Goal: Task Accomplishment & Management: Manage account settings

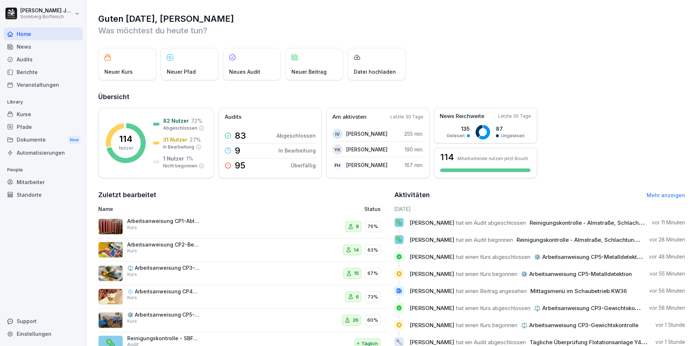
click at [37, 59] on div "Audits" at bounding box center [43, 59] width 79 height 13
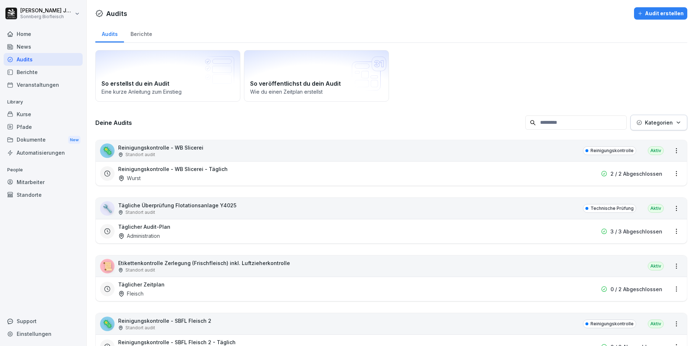
click at [651, 16] on div "Audit erstellen" at bounding box center [661, 13] width 46 height 8
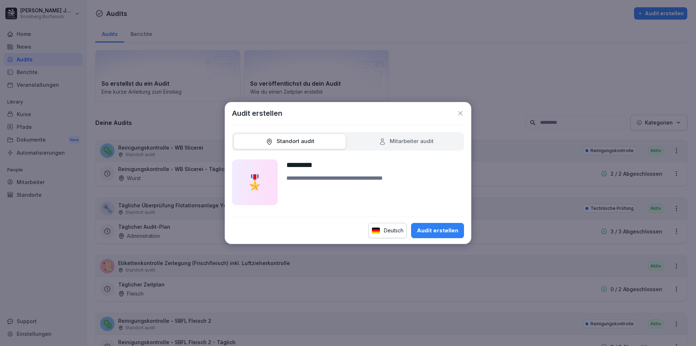
type input "*********"
click at [383, 183] on textarea at bounding box center [376, 189] width 178 height 31
type textarea "**********"
click at [441, 232] on div "Audit erstellen" at bounding box center [437, 230] width 41 height 8
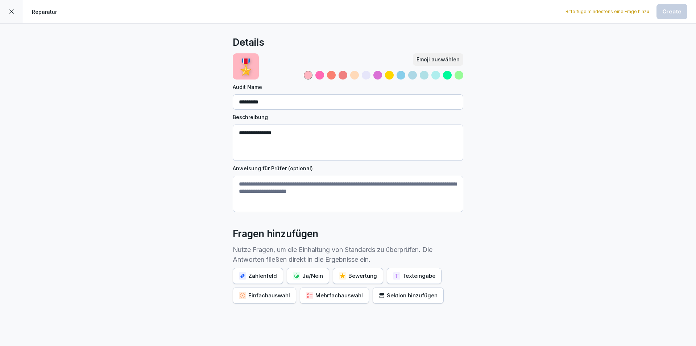
click at [280, 131] on textarea "**********" at bounding box center [348, 142] width 231 height 36
type textarea "**********"
click at [334, 191] on textarea "Anweisung für Prüfer (optional)" at bounding box center [348, 194] width 231 height 36
type textarea "**********"
click at [428, 295] on div "Sektion hinzufügen" at bounding box center [408, 295] width 59 height 8
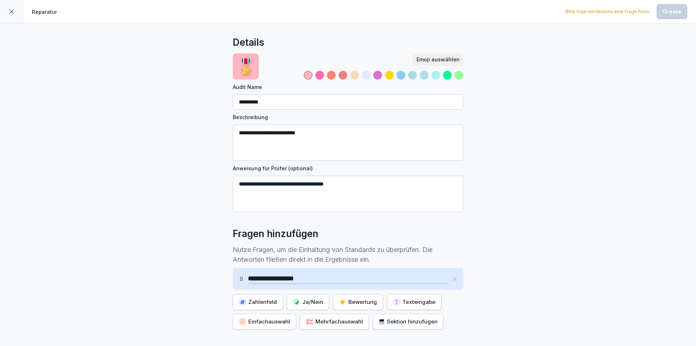
type input "**********"
click at [403, 301] on div "Texteingabe" at bounding box center [414, 302] width 42 height 8
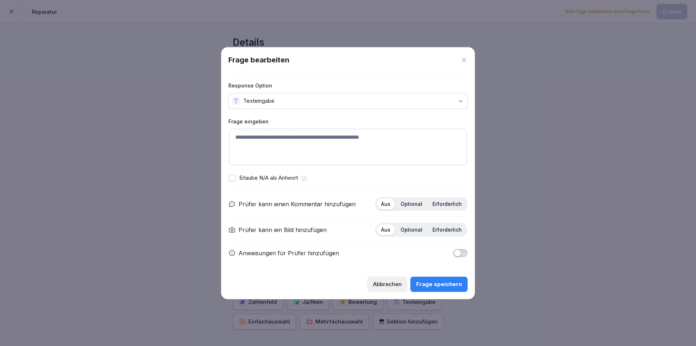
click at [320, 141] on textarea at bounding box center [348, 147] width 238 height 36
type textarea "**********"
click at [456, 203] on p "Erforderlich" at bounding box center [447, 204] width 29 height 7
click at [414, 230] on p "Optional" at bounding box center [412, 229] width 22 height 7
click at [461, 254] on span "button" at bounding box center [457, 252] width 7 height 7
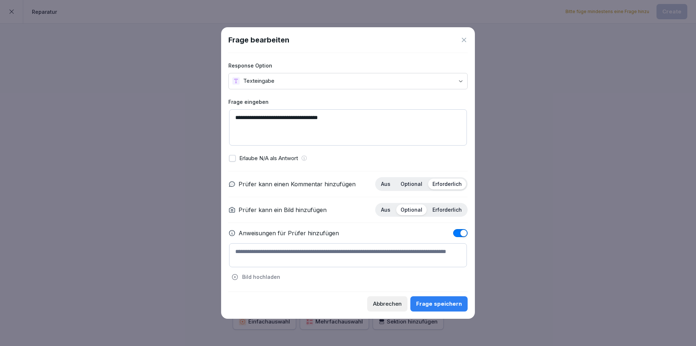
click at [374, 254] on textarea at bounding box center [348, 255] width 238 height 24
click at [462, 232] on span "button" at bounding box center [463, 232] width 7 height 7
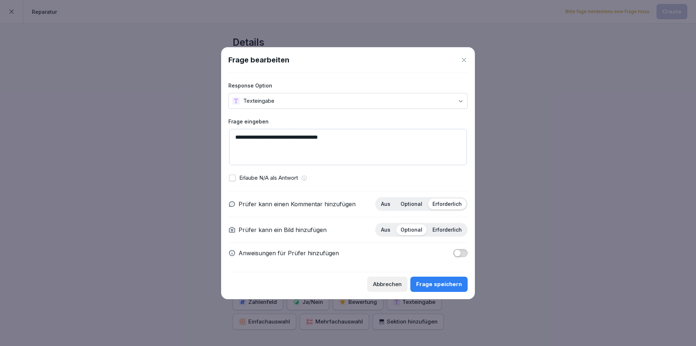
click at [445, 284] on div "Frage speichern" at bounding box center [439, 284] width 46 height 8
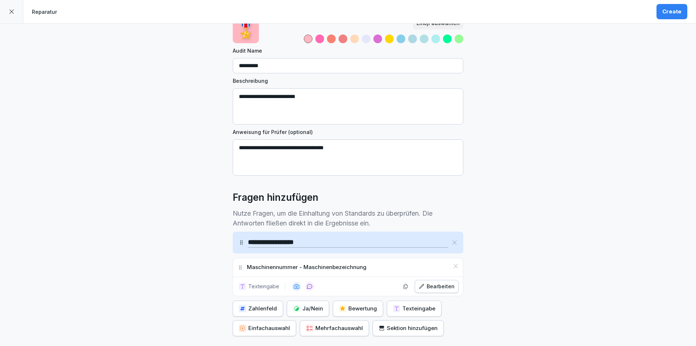
scroll to position [73, 0]
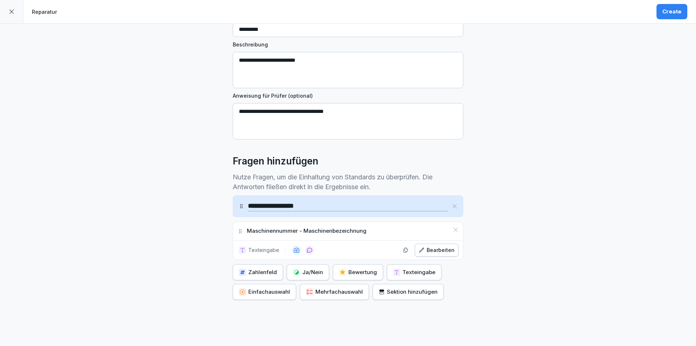
click at [407, 273] on div "Texteingabe" at bounding box center [414, 272] width 42 height 8
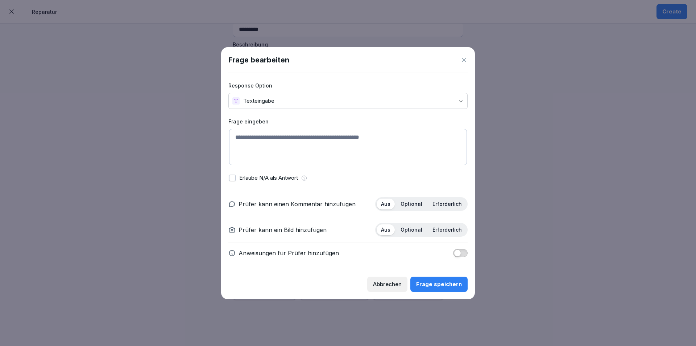
click at [357, 136] on textarea at bounding box center [348, 147] width 238 height 36
type textarea "**********"
click at [444, 205] on p "Erforderlich" at bounding box center [447, 204] width 29 height 7
click at [452, 230] on p "Erforderlich" at bounding box center [447, 229] width 29 height 7
click at [462, 251] on button "button" at bounding box center [460, 253] width 15 height 8
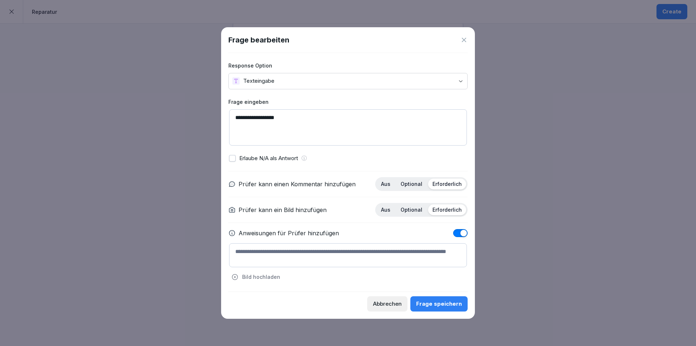
click at [360, 255] on textarea at bounding box center [348, 255] width 238 height 24
type textarea "**********"
click at [451, 303] on div "Frage speichern" at bounding box center [439, 304] width 46 height 8
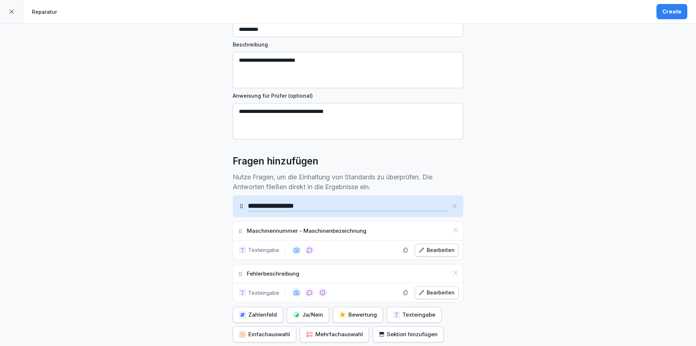
scroll to position [109, 0]
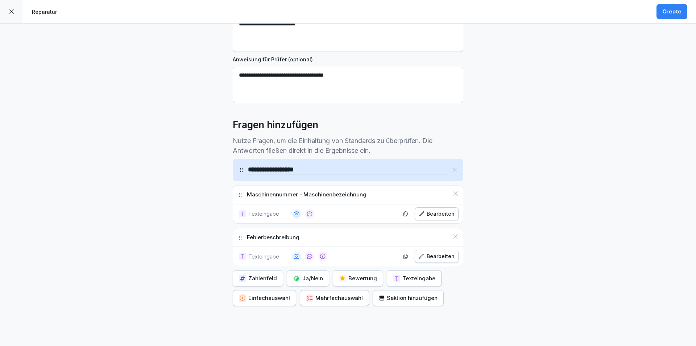
click at [408, 277] on div "Texteingabe" at bounding box center [414, 278] width 42 height 8
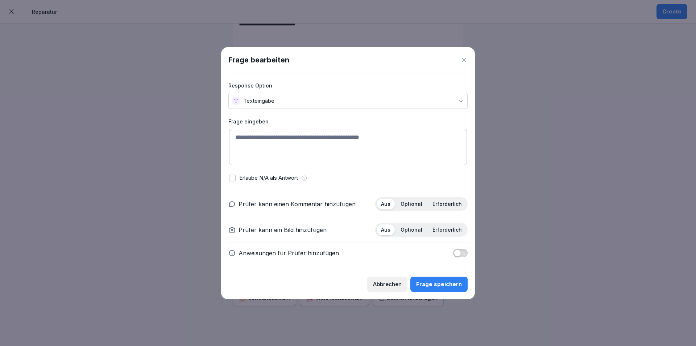
click at [358, 139] on textarea at bounding box center [348, 147] width 238 height 36
type textarea "**********"
click at [446, 202] on p "Erforderlich" at bounding box center [447, 204] width 29 height 7
click at [459, 252] on span "button" at bounding box center [457, 252] width 7 height 7
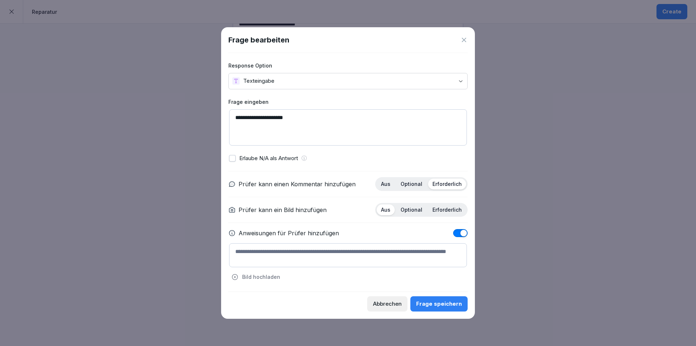
click at [345, 259] on textarea at bounding box center [348, 255] width 238 height 24
type textarea "**********"
click at [452, 303] on div "Frage speichern" at bounding box center [439, 304] width 46 height 8
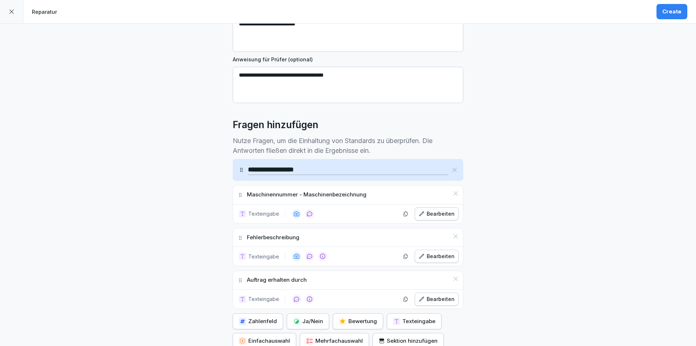
scroll to position [145, 0]
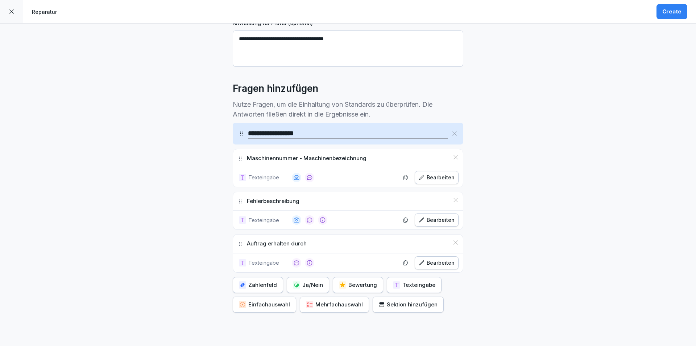
click at [420, 306] on div "Sektion hinzufügen" at bounding box center [408, 304] width 59 height 8
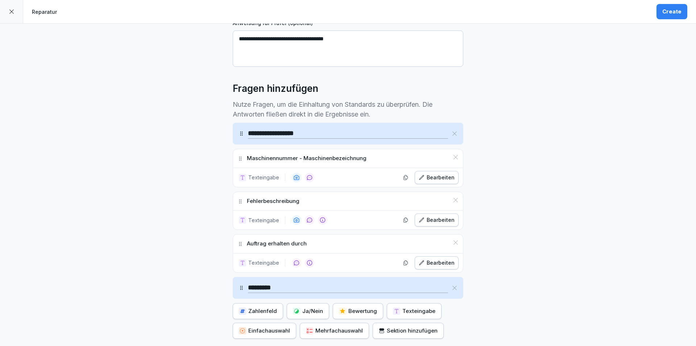
scroll to position [181, 0]
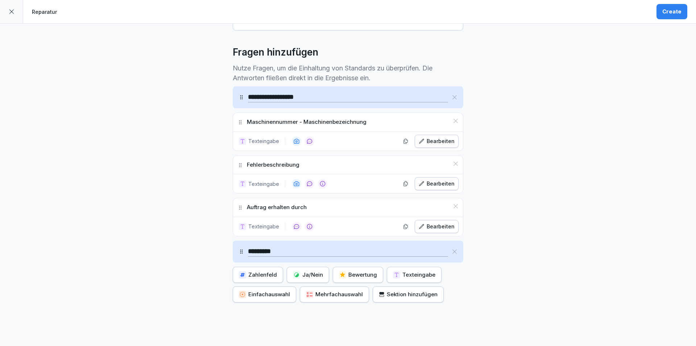
type input "*********"
click at [419, 276] on div "Texteingabe" at bounding box center [414, 275] width 42 height 8
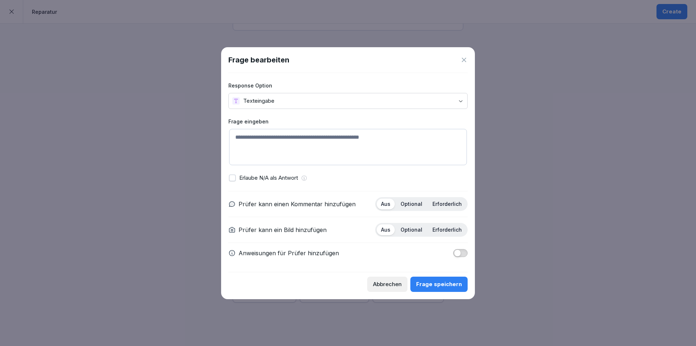
click at [400, 284] on div "Abbrechen" at bounding box center [387, 284] width 29 height 8
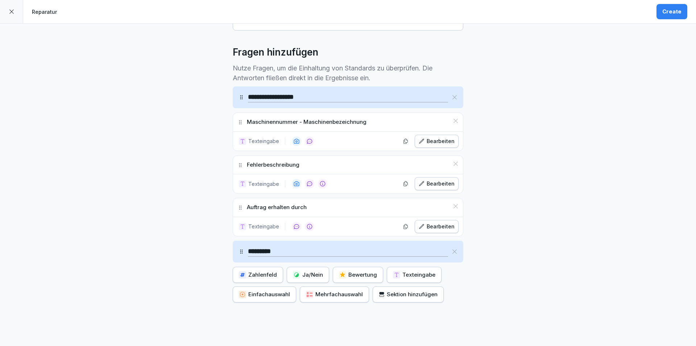
click at [306, 276] on div "Ja/Nein" at bounding box center [308, 275] width 30 height 8
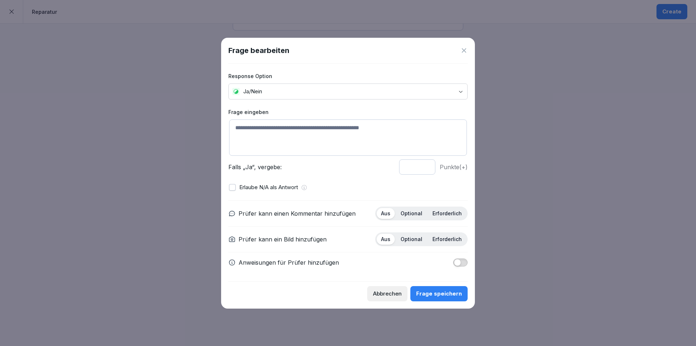
click at [329, 133] on textarea at bounding box center [348, 137] width 238 height 36
drag, startPoint x: 309, startPoint y: 125, endPoint x: 275, endPoint y: 127, distance: 33.8
click at [275, 127] on textarea "**********" at bounding box center [348, 137] width 238 height 36
type textarea "**********"
click at [461, 264] on span "button" at bounding box center [457, 262] width 7 height 7
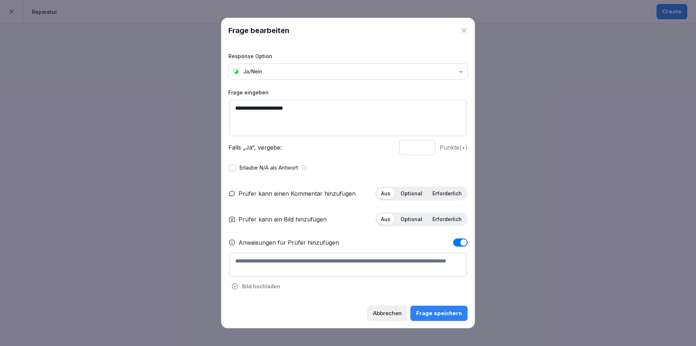
click at [340, 265] on textarea at bounding box center [348, 264] width 238 height 24
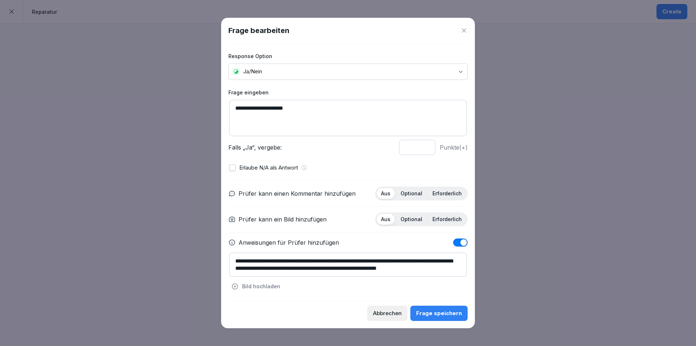
scroll to position [3, 0]
type textarea "**********"
click at [458, 312] on div "Frage speichern" at bounding box center [439, 313] width 46 height 8
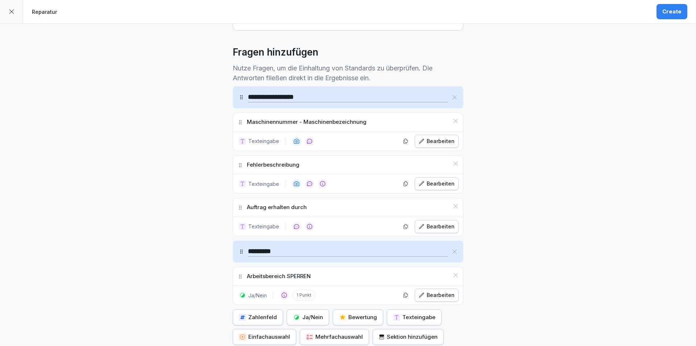
scroll to position [254, 0]
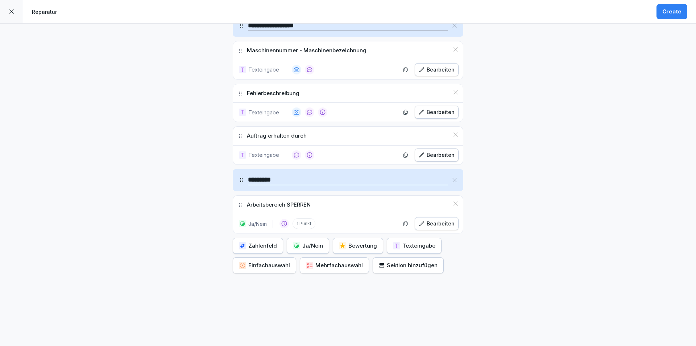
click at [413, 247] on div "Texteingabe" at bounding box center [414, 246] width 42 height 8
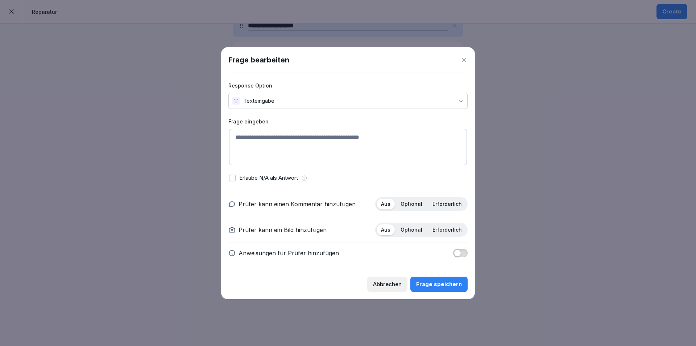
click at [330, 143] on textarea at bounding box center [348, 147] width 238 height 36
type textarea "**********"
click at [415, 227] on p "Optional" at bounding box center [412, 229] width 22 height 7
click at [450, 203] on p "Erforderlich" at bounding box center [447, 204] width 29 height 7
click at [460, 254] on span "button" at bounding box center [457, 252] width 7 height 7
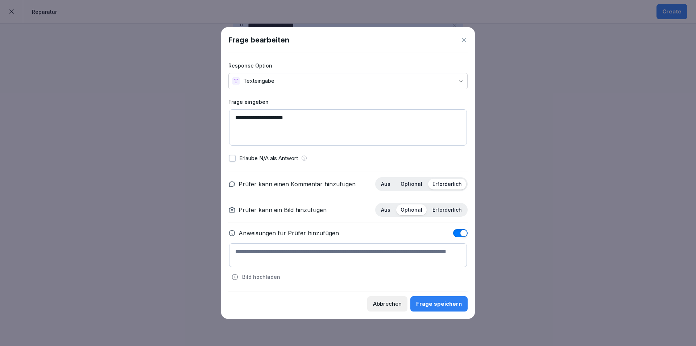
click at [377, 246] on textarea at bounding box center [348, 255] width 238 height 24
click at [329, 253] on textarea "**********" at bounding box center [348, 255] width 238 height 24
type textarea "**********"
click at [440, 304] on div "Frage speichern" at bounding box center [439, 304] width 46 height 8
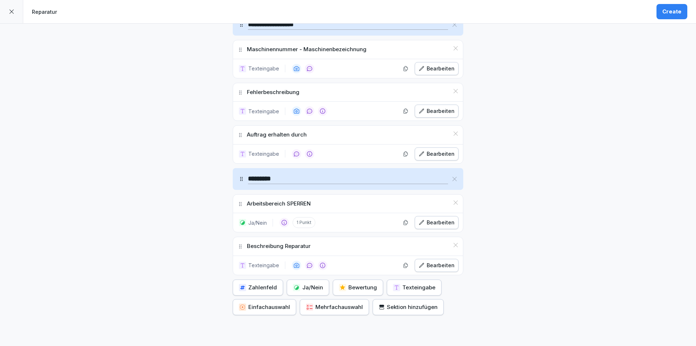
click at [314, 285] on div "Ja/Nein" at bounding box center [308, 287] width 30 height 8
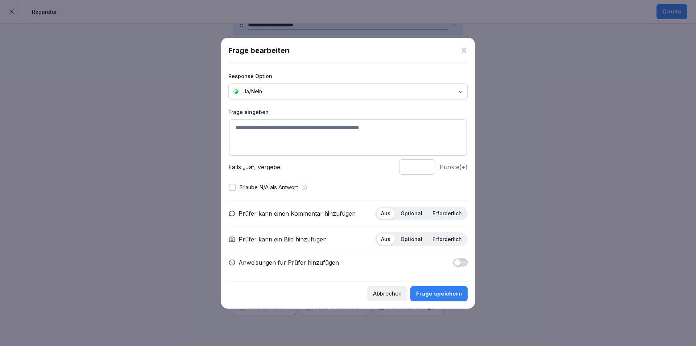
click at [353, 128] on textarea at bounding box center [348, 137] width 238 height 36
type textarea "**********"
click at [231, 186] on button "button" at bounding box center [232, 187] width 7 height 7
click at [412, 212] on p "Optional" at bounding box center [412, 213] width 22 height 7
click at [411, 238] on p "Optional" at bounding box center [412, 239] width 22 height 7
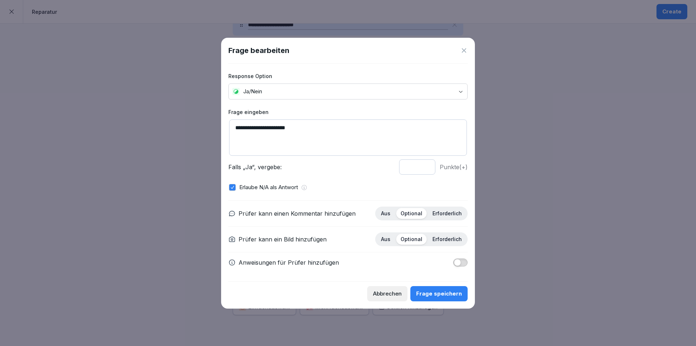
click at [416, 168] on input "*" at bounding box center [417, 166] width 36 height 15
type input "*"
click at [426, 168] on input "*" at bounding box center [417, 166] width 36 height 15
click at [428, 181] on div "**********" at bounding box center [347, 172] width 239 height 218
click at [325, 133] on textarea "**********" at bounding box center [348, 137] width 238 height 36
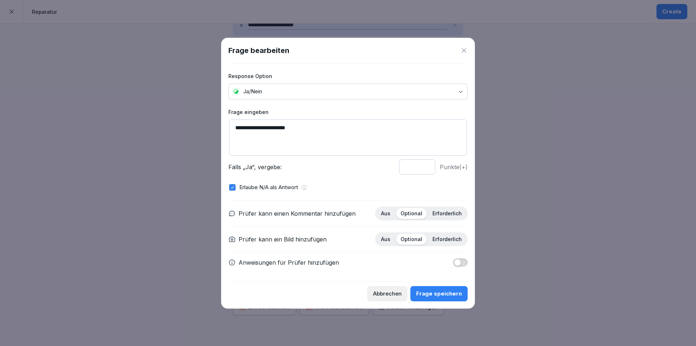
click at [462, 263] on button "button" at bounding box center [460, 262] width 15 height 8
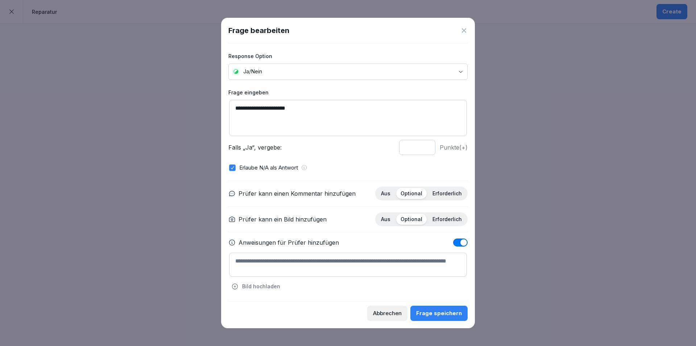
click at [356, 262] on textarea at bounding box center [348, 264] width 238 height 24
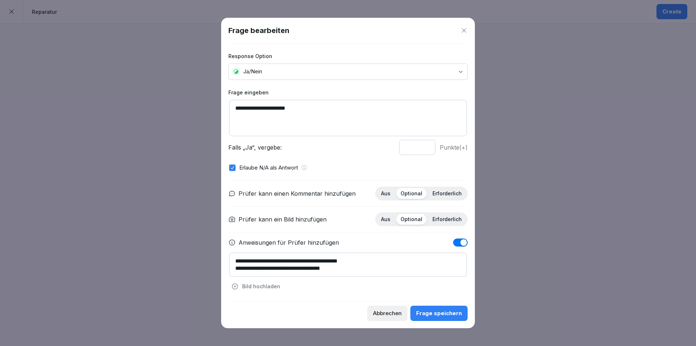
scroll to position [3, 0]
type textarea "**********"
click at [442, 314] on div "Frage speichern" at bounding box center [439, 313] width 46 height 8
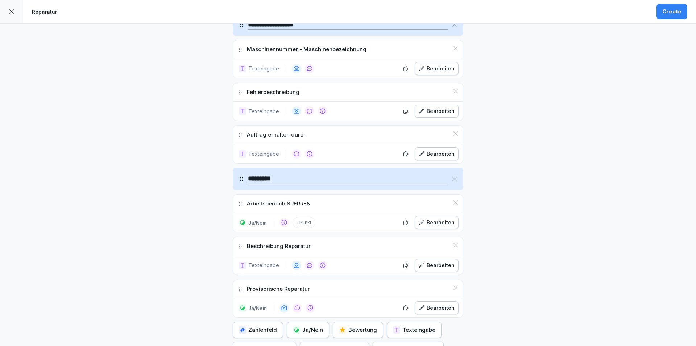
click at [454, 287] on icon at bounding box center [456, 288] width 6 height 6
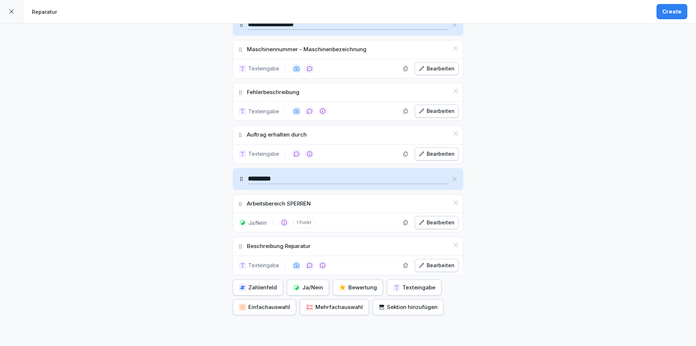
click at [419, 306] on div "Sektion hinzufügen" at bounding box center [408, 307] width 59 height 8
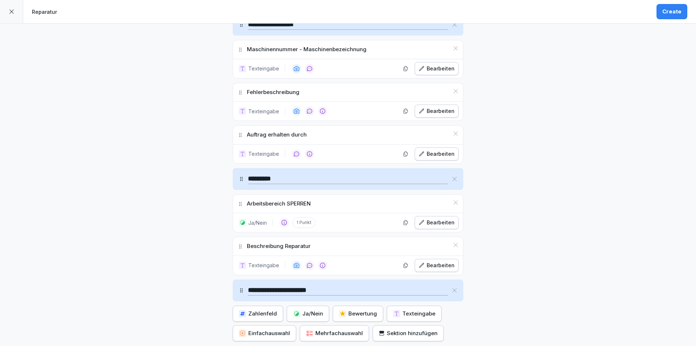
type input "**********"
click at [528, 323] on div "**********" at bounding box center [348, 92] width 696 height 644
click at [309, 314] on div "Ja/Nein" at bounding box center [308, 313] width 30 height 8
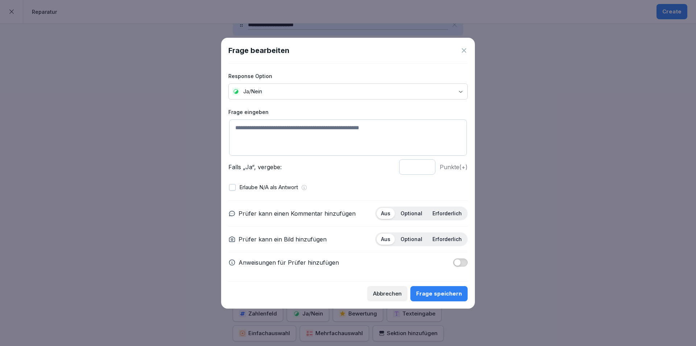
click at [318, 143] on textarea at bounding box center [348, 137] width 238 height 36
type textarea "*"
type textarea "**********"
click at [424, 170] on input "*" at bounding box center [417, 166] width 36 height 15
type input "*"
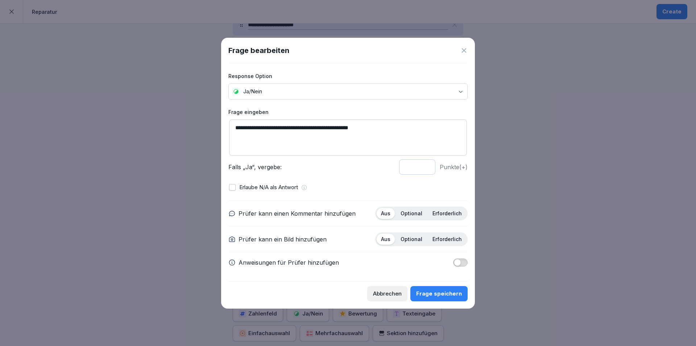
click at [426, 168] on input "*" at bounding box center [417, 166] width 36 height 15
click at [430, 194] on div "**********" at bounding box center [347, 172] width 239 height 218
click at [416, 215] on p "Optional" at bounding box center [412, 213] width 22 height 7
click at [411, 237] on p "Optional" at bounding box center [412, 239] width 22 height 7
click at [451, 292] on div "Frage speichern" at bounding box center [439, 293] width 46 height 8
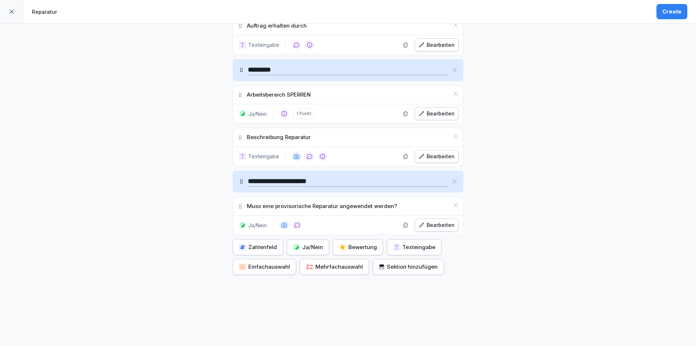
scroll to position [370, 0]
click at [302, 243] on div "Ja/Nein" at bounding box center [308, 246] width 30 height 8
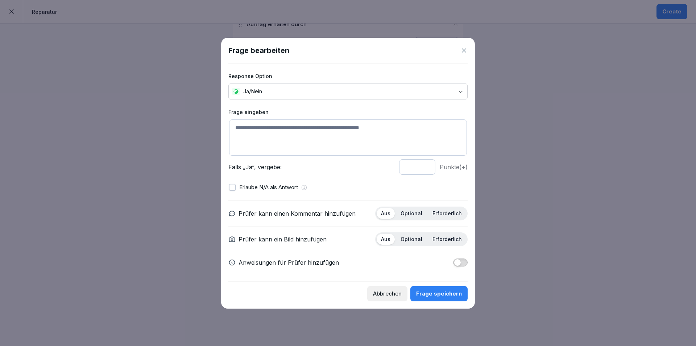
click at [459, 88] on body "**********" at bounding box center [348, 173] width 696 height 346
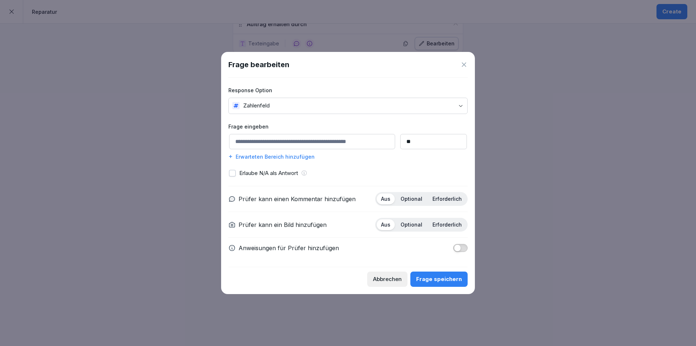
click at [433, 142] on input "**" at bounding box center [433, 141] width 67 height 15
type input "*"
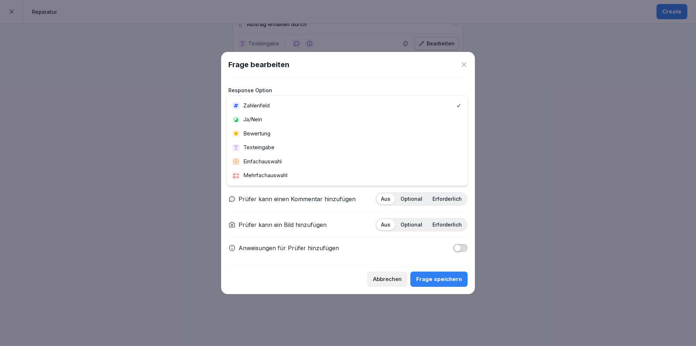
click at [459, 106] on body "**********" at bounding box center [348, 173] width 696 height 346
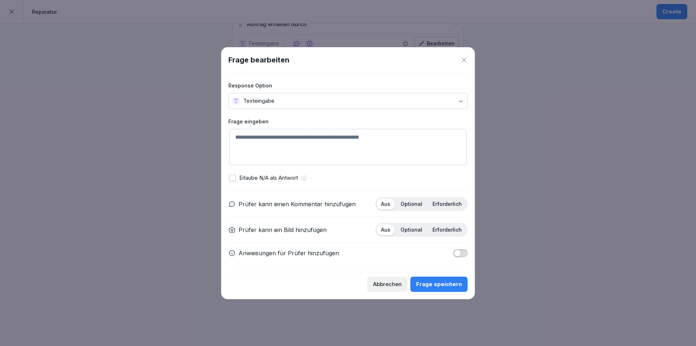
click at [308, 146] on textarea at bounding box center [348, 147] width 238 height 36
type textarea "**********"
click at [230, 178] on button "button" at bounding box center [232, 177] width 7 height 7
click at [415, 206] on p "Optional" at bounding box center [412, 204] width 22 height 7
click at [419, 230] on p "Optional" at bounding box center [412, 229] width 22 height 7
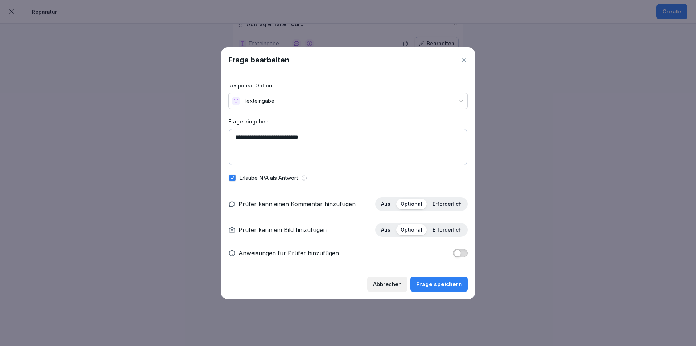
click at [449, 285] on div "Frage speichern" at bounding box center [439, 284] width 46 height 8
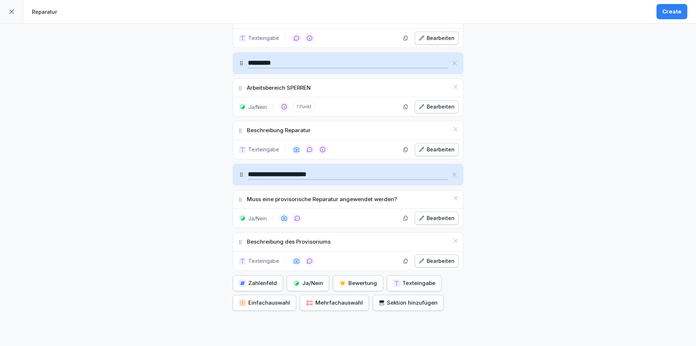
click at [263, 282] on div "Zahlenfeld" at bounding box center [258, 283] width 38 height 8
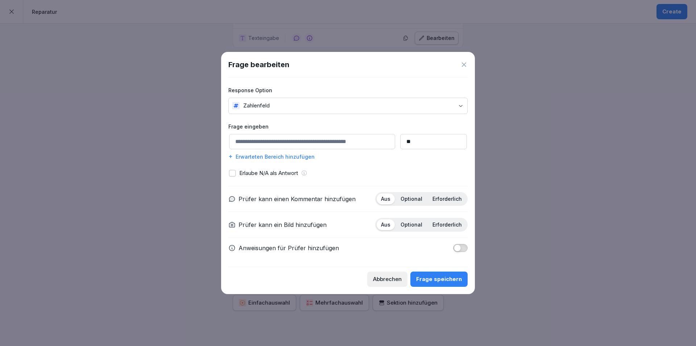
click at [329, 141] on input at bounding box center [312, 141] width 166 height 15
type input "*"
type input "**********"
click at [402, 142] on input "**" at bounding box center [433, 141] width 67 height 15
type input "*"
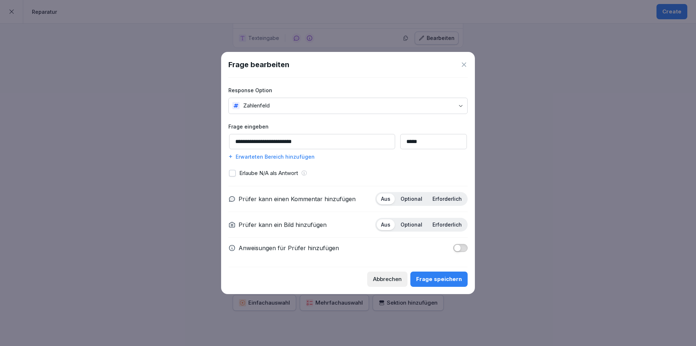
type input "*****"
click at [230, 174] on button "button" at bounding box center [232, 173] width 7 height 7
click at [341, 143] on input "**********" at bounding box center [312, 141] width 166 height 15
type input "**********"
click at [453, 280] on div "Frage speichern" at bounding box center [439, 279] width 46 height 8
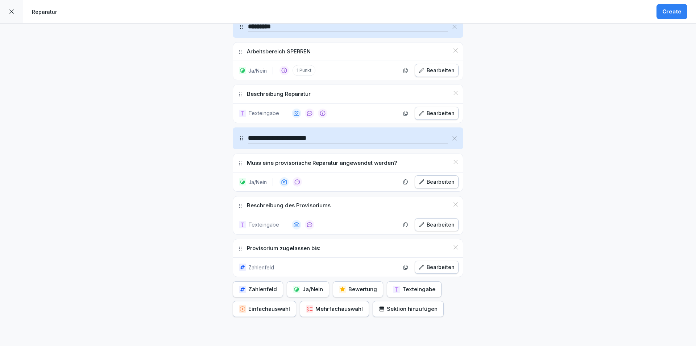
scroll to position [455, 0]
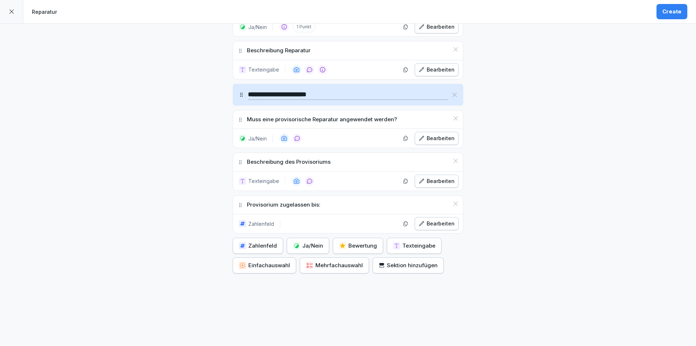
click at [446, 219] on div "Bearbeiten" at bounding box center [437, 223] width 36 height 8
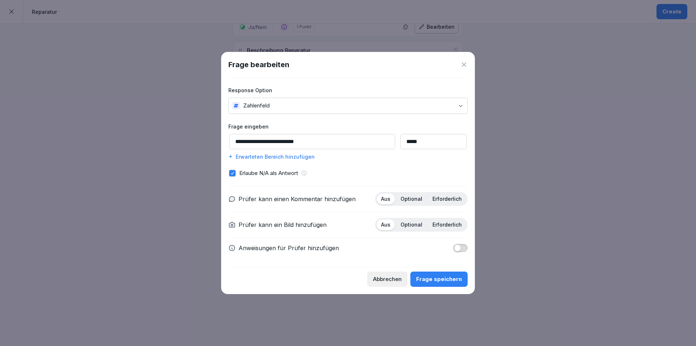
click at [463, 66] on icon at bounding box center [464, 64] width 4 height 4
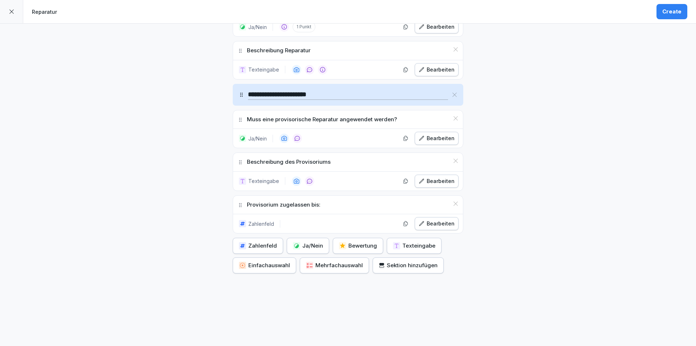
click at [437, 134] on div "Bearbeiten" at bounding box center [437, 138] width 36 height 8
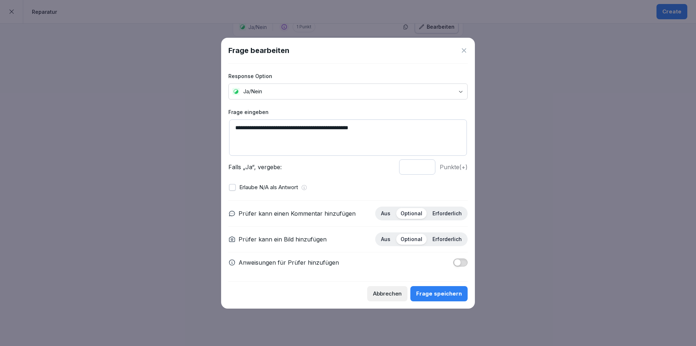
click at [463, 51] on icon at bounding box center [464, 50] width 4 height 4
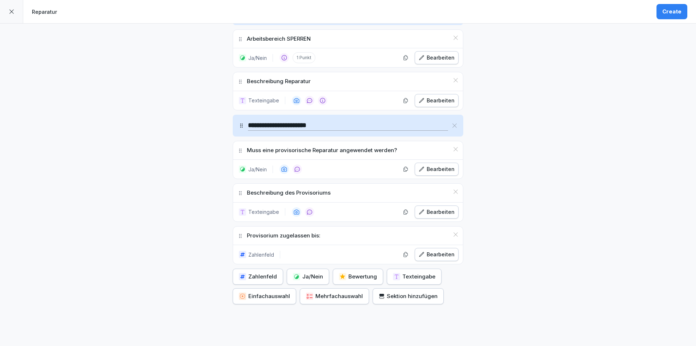
scroll to position [382, 0]
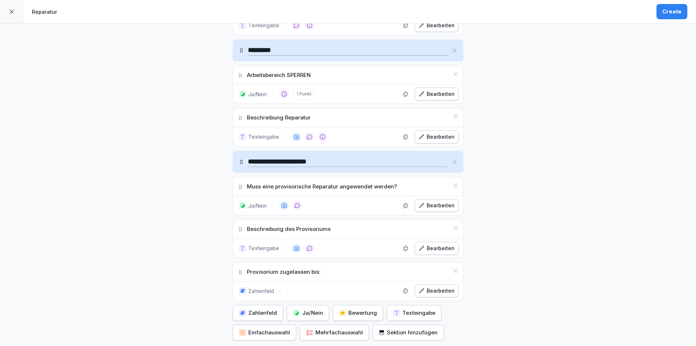
click at [418, 297] on div "Zahlenfeld Bearbeiten" at bounding box center [348, 290] width 230 height 19
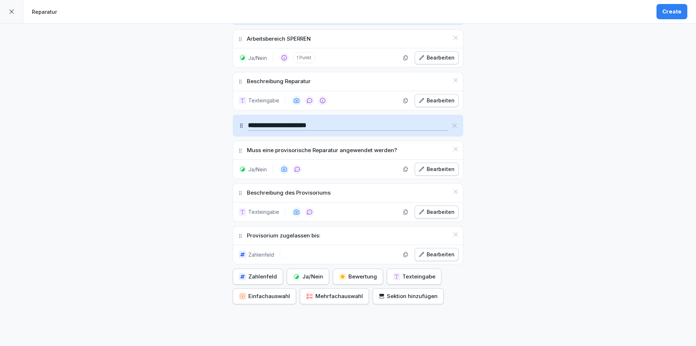
click at [409, 295] on div "Sektion hinzufügen" at bounding box center [408, 296] width 59 height 8
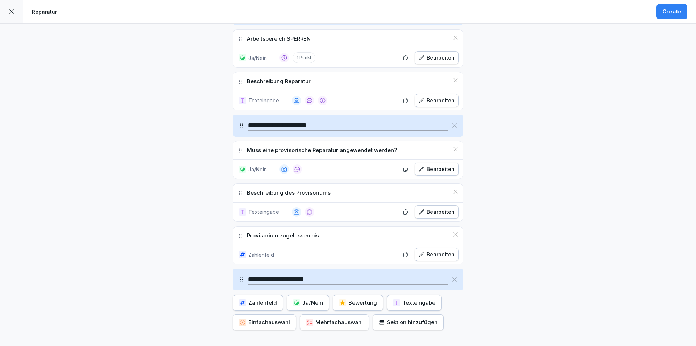
type input "**********"
click at [305, 303] on div "Ja/Nein" at bounding box center [308, 302] width 30 height 8
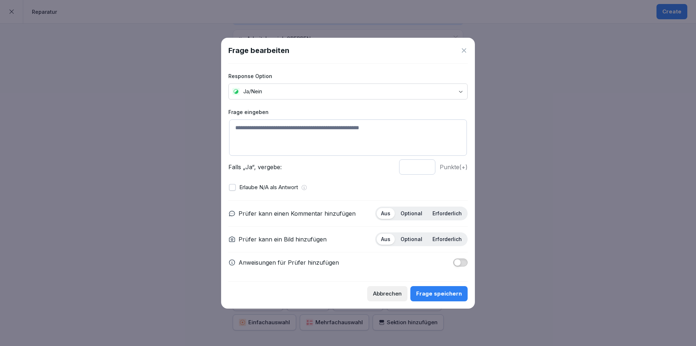
click at [326, 130] on textarea at bounding box center [348, 137] width 238 height 36
type textarea "**********"
click at [413, 215] on p "Optional" at bounding box center [412, 213] width 22 height 7
click at [452, 240] on p "Erforderlich" at bounding box center [447, 239] width 29 height 7
click at [448, 294] on div "Frage speichern" at bounding box center [439, 293] width 46 height 8
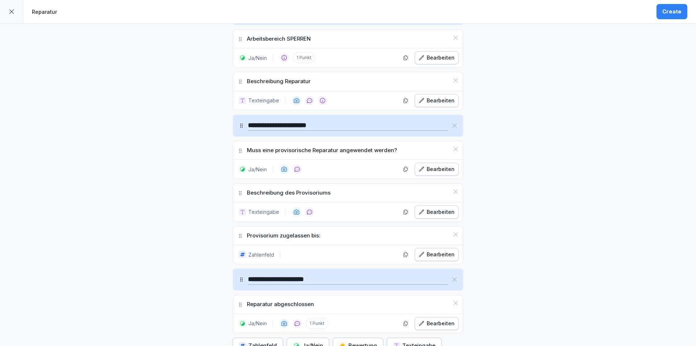
scroll to position [455, 0]
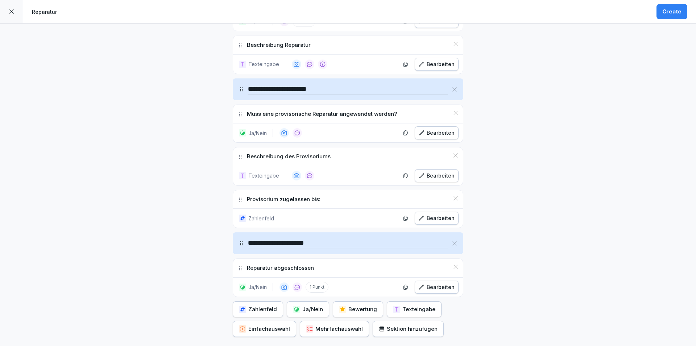
click at [416, 309] on div "Texteingabe" at bounding box center [414, 309] width 42 height 8
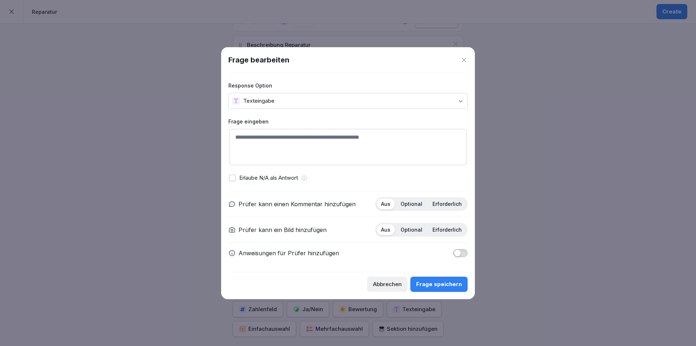
click at [350, 135] on textarea at bounding box center [348, 147] width 238 height 36
type textarea "**********"
click at [452, 205] on p "Erforderlich" at bounding box center [447, 204] width 29 height 7
click at [412, 228] on p "Optional" at bounding box center [412, 229] width 22 height 7
drag, startPoint x: 457, startPoint y: 250, endPoint x: 452, endPoint y: 250, distance: 5.8
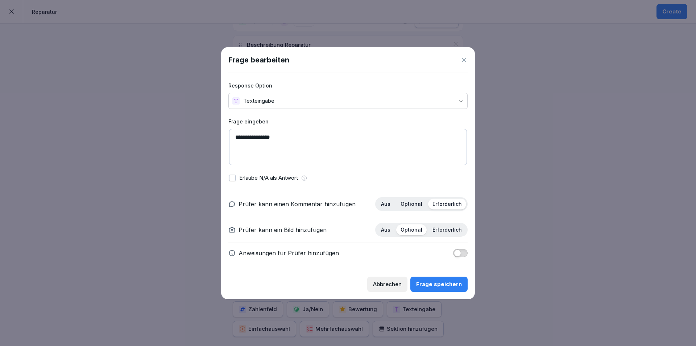
click at [458, 250] on span "button" at bounding box center [457, 252] width 7 height 7
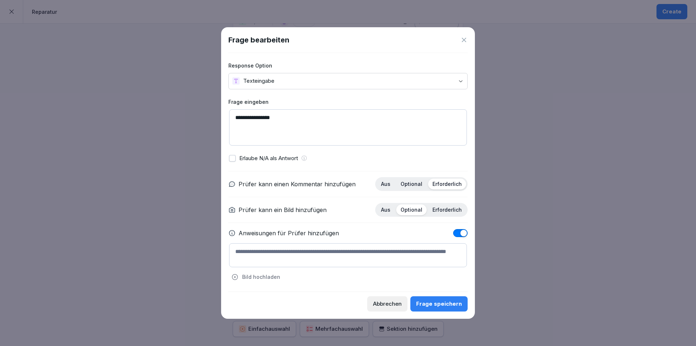
click at [309, 257] on textarea at bounding box center [348, 255] width 238 height 24
type textarea "**********"
click at [453, 304] on div "Frage speichern" at bounding box center [439, 304] width 46 height 8
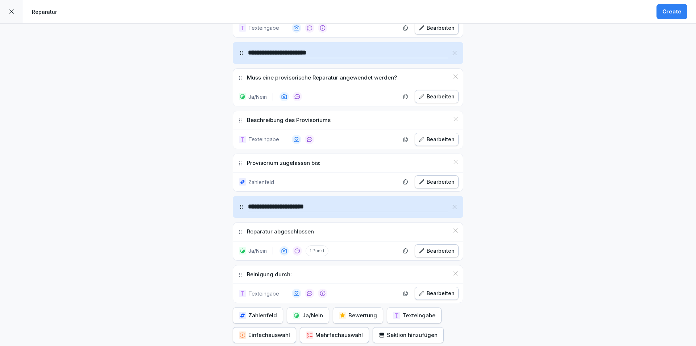
scroll to position [527, 0]
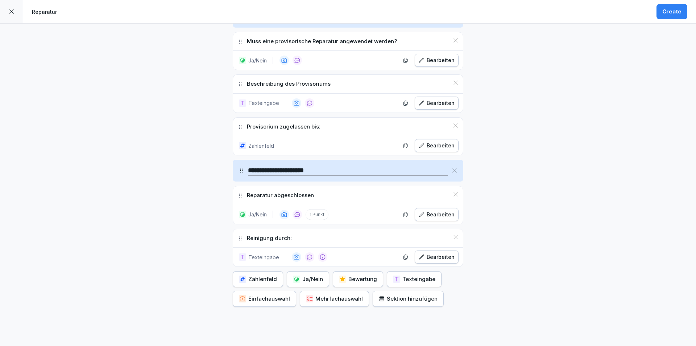
click at [422, 280] on div "Texteingabe" at bounding box center [414, 279] width 42 height 8
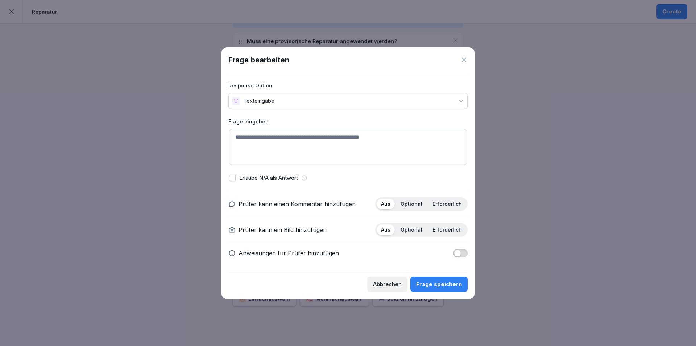
click at [385, 141] on textarea at bounding box center [348, 147] width 238 height 36
type textarea "*"
type textarea "**********"
click at [444, 206] on p "Erforderlich" at bounding box center [447, 204] width 29 height 7
click at [411, 229] on p "Optional" at bounding box center [412, 229] width 22 height 7
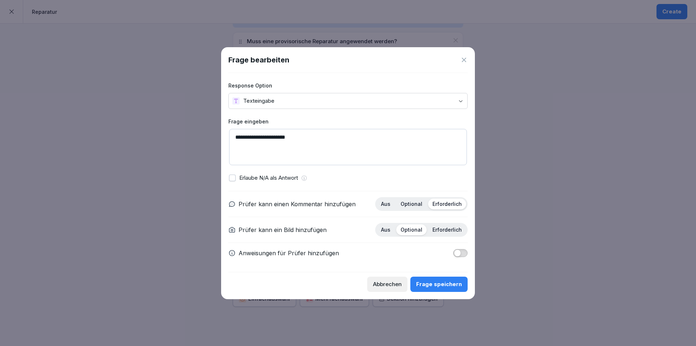
click at [461, 251] on span "button" at bounding box center [457, 252] width 7 height 7
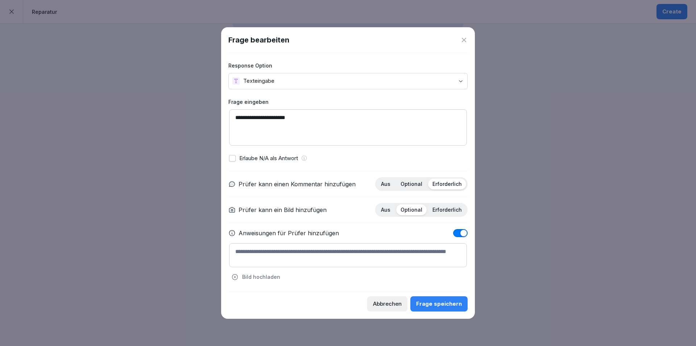
click at [344, 256] on textarea at bounding box center [348, 255] width 238 height 24
type textarea "**********"
click at [435, 305] on div "Frage speichern" at bounding box center [439, 304] width 46 height 8
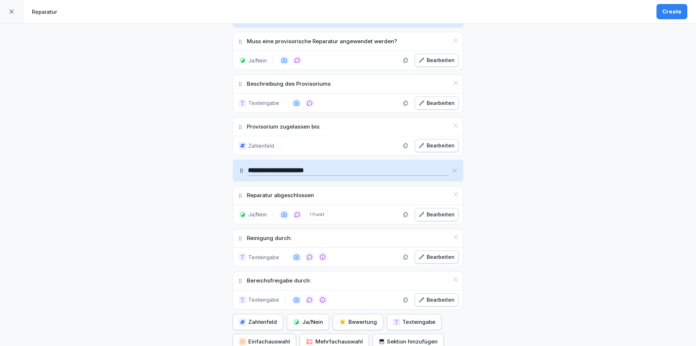
scroll to position [600, 0]
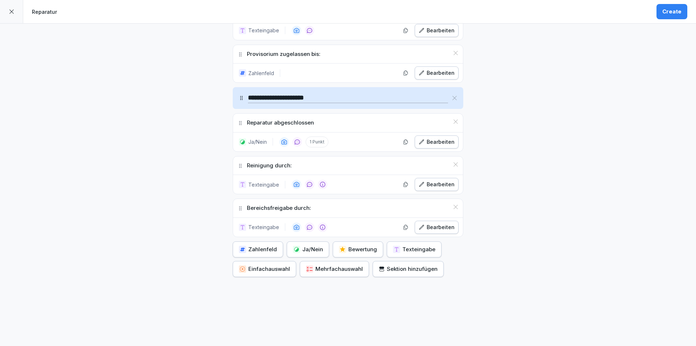
click at [412, 270] on div "Sektion hinzufügen" at bounding box center [408, 269] width 59 height 8
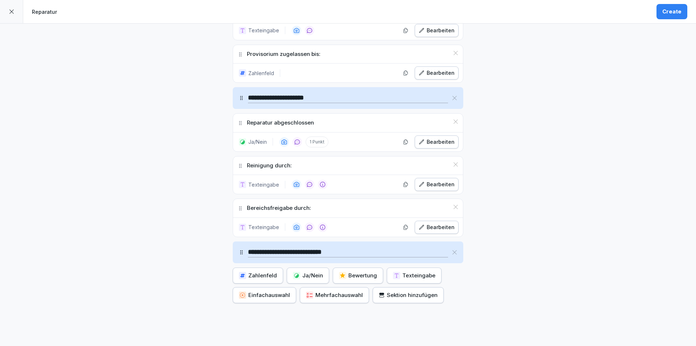
type input "**********"
click at [419, 278] on div "Texteingabe" at bounding box center [414, 275] width 42 height 8
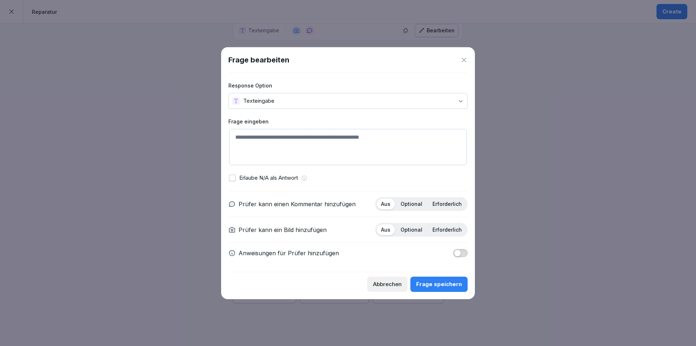
click at [319, 143] on textarea at bounding box center [348, 147] width 238 height 36
type textarea "**********"
click at [447, 203] on p "Erforderlich" at bounding box center [447, 204] width 29 height 7
click at [461, 254] on span "button" at bounding box center [457, 252] width 7 height 7
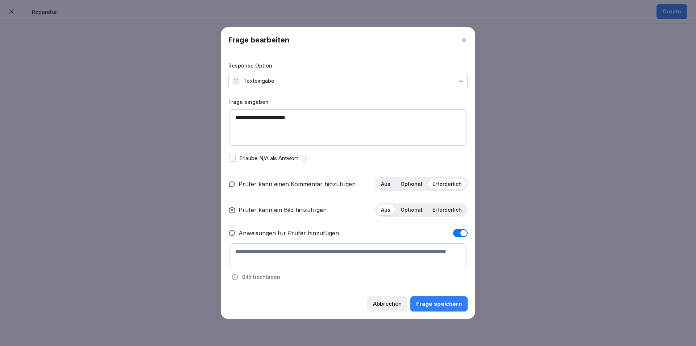
click at [367, 254] on textarea at bounding box center [348, 255] width 238 height 24
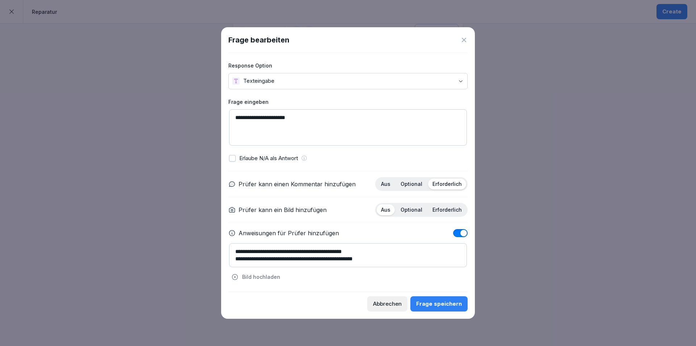
type textarea "**********"
click at [450, 301] on div "Frage speichern" at bounding box center [439, 304] width 46 height 8
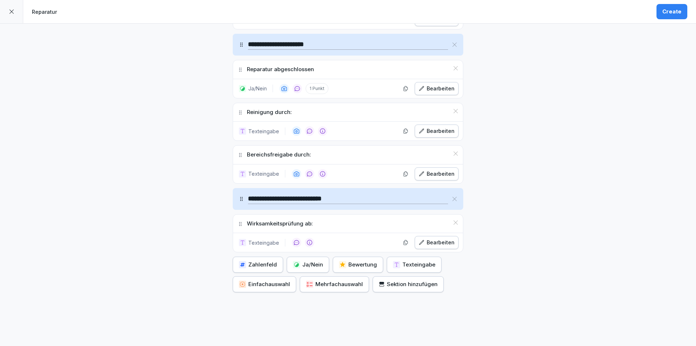
scroll to position [656, 0]
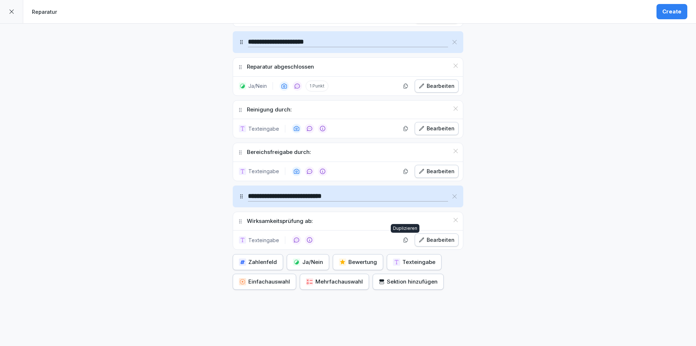
click at [419, 238] on icon "button" at bounding box center [422, 240] width 6 height 6
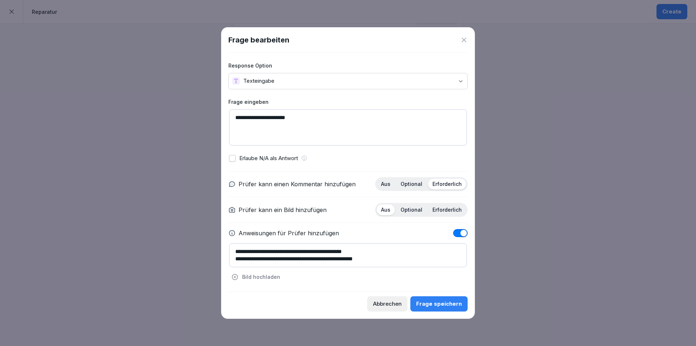
click at [290, 119] on textarea "**********" at bounding box center [348, 127] width 238 height 36
type textarea "**********"
click at [458, 303] on div "Frage speichern" at bounding box center [439, 304] width 46 height 8
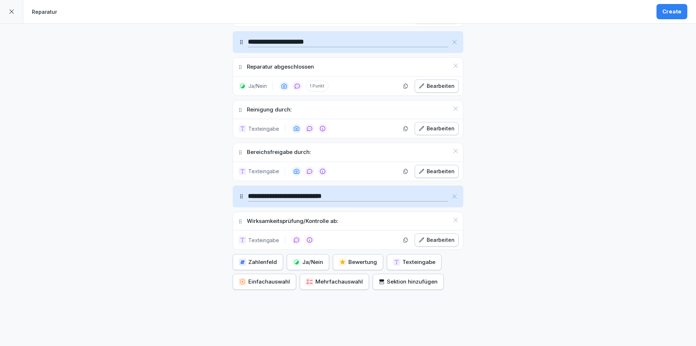
click at [301, 260] on div "Ja/Nein" at bounding box center [308, 262] width 30 height 8
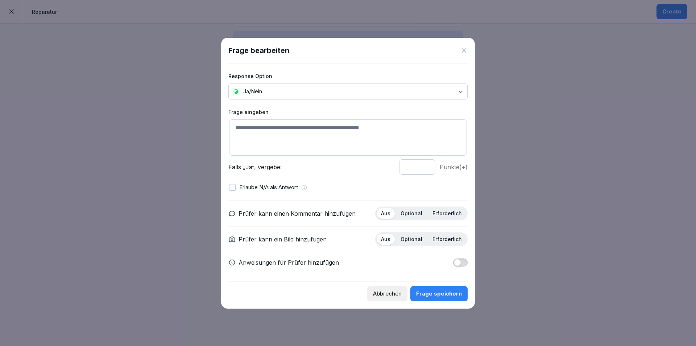
click at [311, 131] on textarea at bounding box center [348, 137] width 238 height 36
type textarea "**********"
type input "*"
click at [425, 168] on input "*" at bounding box center [417, 166] width 36 height 15
click at [231, 187] on button "button" at bounding box center [232, 187] width 7 height 7
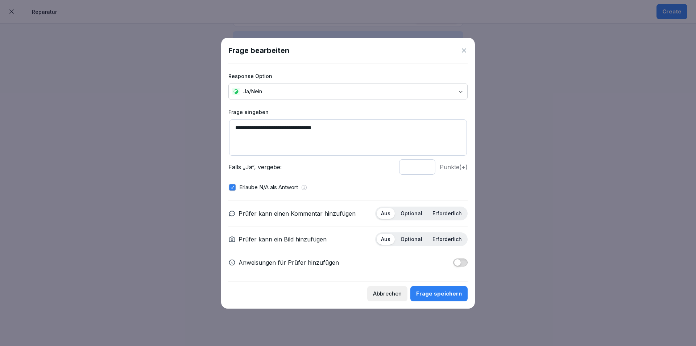
click at [232, 186] on button "button" at bounding box center [232, 187] width 7 height 7
click at [443, 291] on div "Frage speichern" at bounding box center [439, 293] width 46 height 8
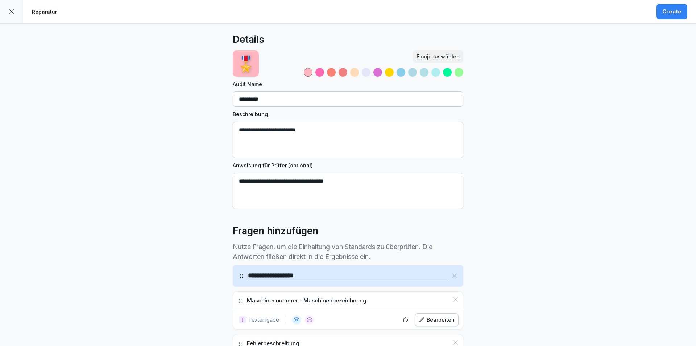
scroll to position [0, 0]
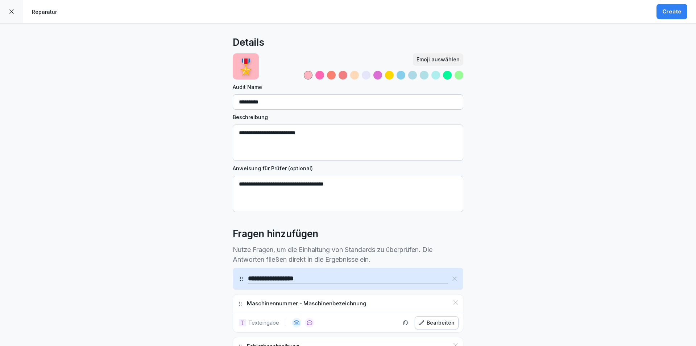
click at [424, 57] on div "Emoji auswählen" at bounding box center [438, 59] width 43 height 8
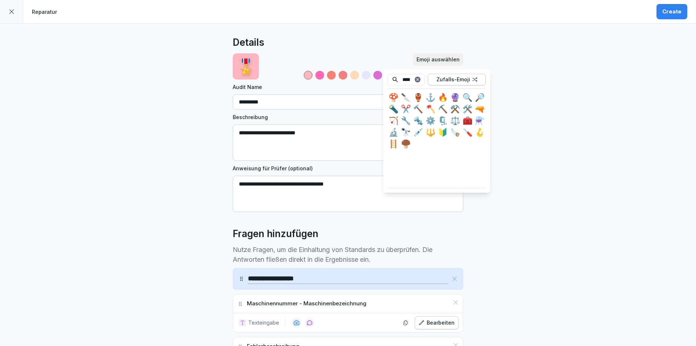
type input "****"
click at [406, 122] on div "🔧" at bounding box center [406, 121] width 12 height 12
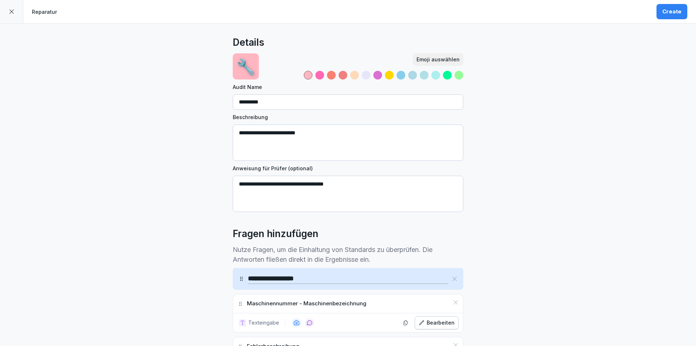
click at [363, 75] on div at bounding box center [366, 75] width 9 height 9
click at [664, 12] on div "Create" at bounding box center [672, 12] width 19 height 8
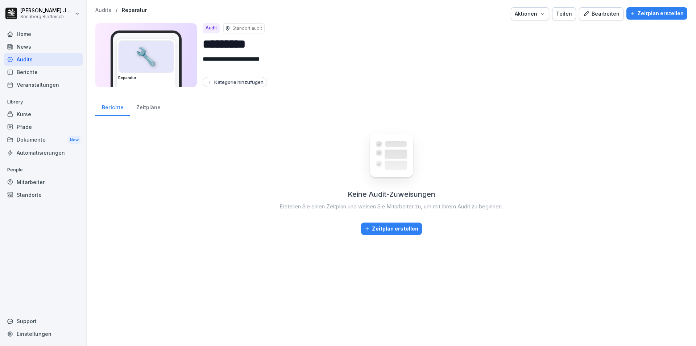
click at [400, 229] on div "Zeitplan erstellen" at bounding box center [392, 228] width 54 height 8
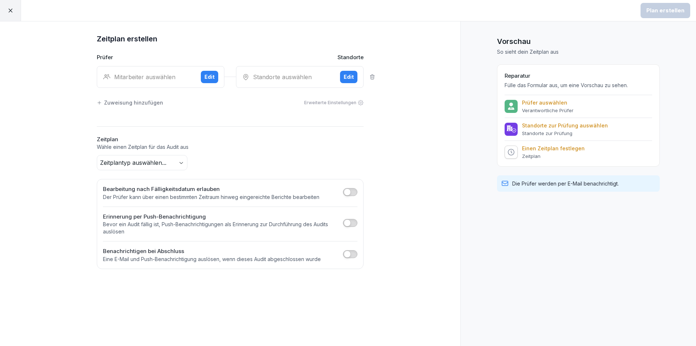
click at [206, 75] on div "Edit" at bounding box center [210, 77] width 10 height 8
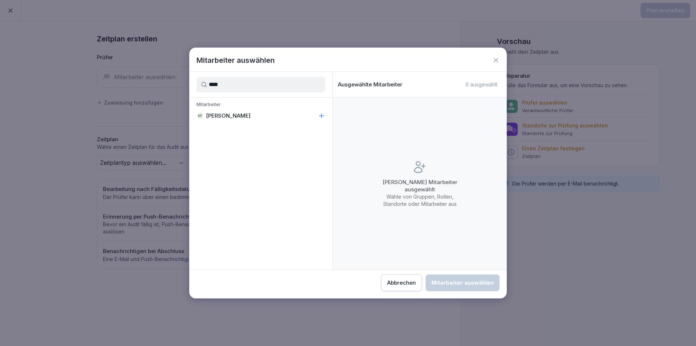
type input "****"
click at [321, 115] on icon at bounding box center [321, 115] width 7 height 7
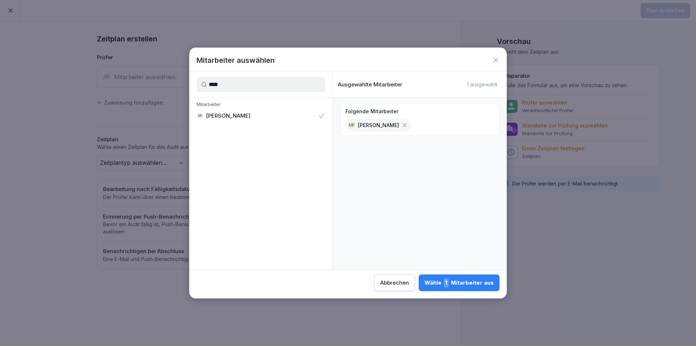
click at [474, 280] on div "Wähle 1 Mitarbeiter aus" at bounding box center [459, 282] width 69 height 9
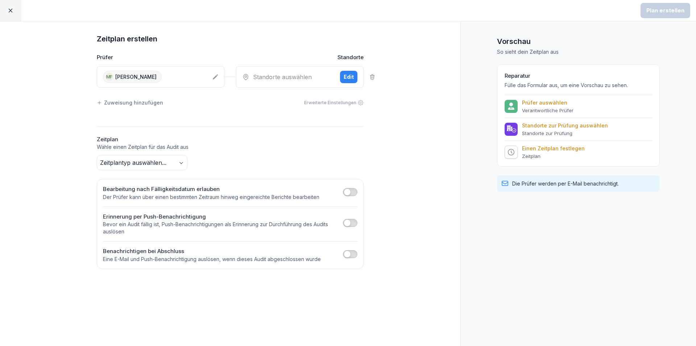
click at [351, 75] on div "Edit" at bounding box center [349, 77] width 10 height 8
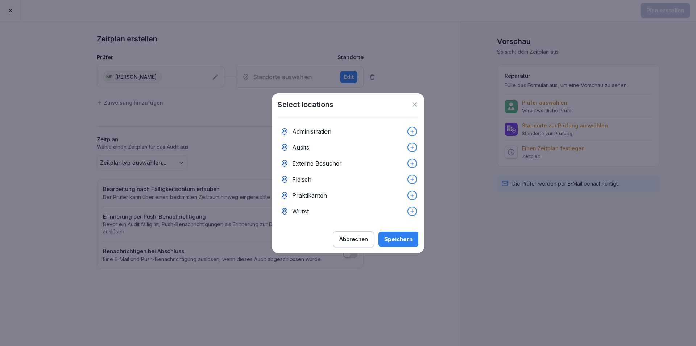
click at [410, 177] on icon at bounding box center [412, 179] width 5 height 5
click at [410, 209] on icon at bounding box center [412, 211] width 5 height 5
click at [406, 242] on div "Speichern" at bounding box center [398, 239] width 28 height 8
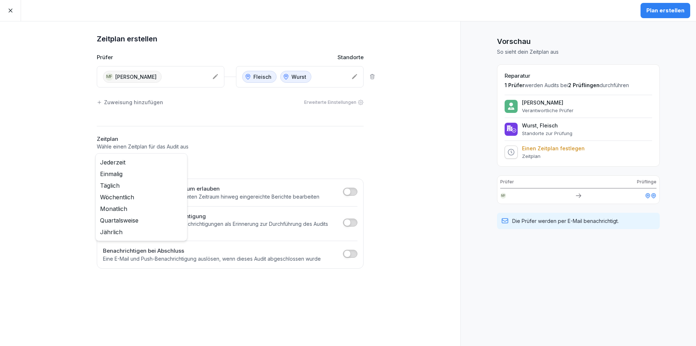
click at [179, 163] on body "Plan erstellen Zeitplan erstellen Prüfer Standorte MF [PERSON_NAME] Fleisch Wur…" at bounding box center [348, 173] width 696 height 346
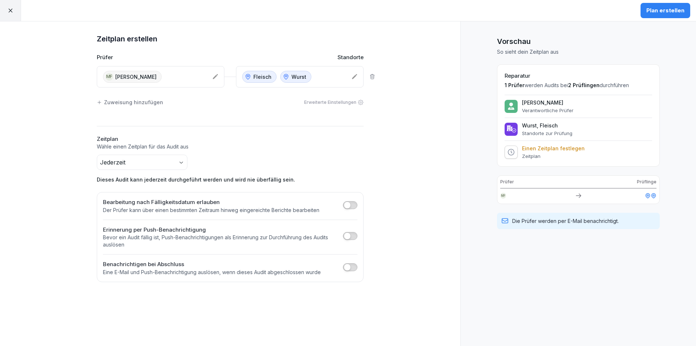
click at [353, 205] on button "button" at bounding box center [350, 205] width 15 height 8
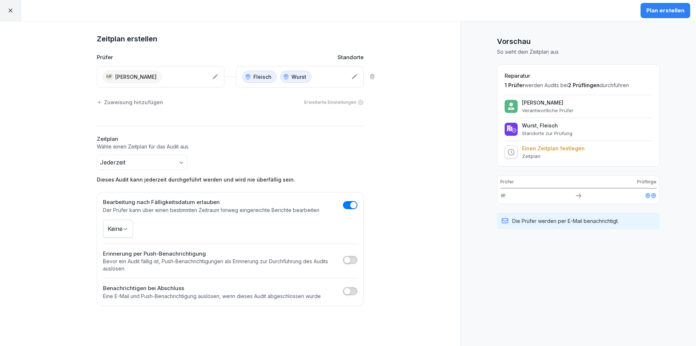
click at [125, 228] on body "Plan erstellen Zeitplan erstellen Prüfer Standorte MF [PERSON_NAME] Fleisch Wur…" at bounding box center [348, 173] width 696 height 346
click at [350, 291] on span "button" at bounding box center [347, 290] width 7 height 7
click at [162, 315] on div "Mitarbeiter auswählen" at bounding box center [142, 313] width 67 height 8
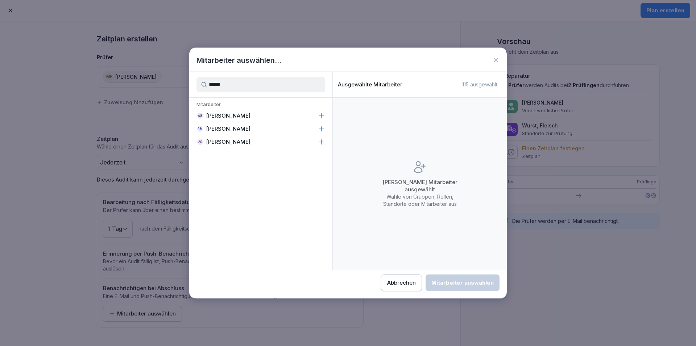
drag, startPoint x: 236, startPoint y: 85, endPoint x: 202, endPoint y: 79, distance: 34.2
click at [202, 79] on input "*****" at bounding box center [261, 84] width 129 height 15
type input "*****"
click at [321, 115] on icon at bounding box center [321, 115] width 7 height 7
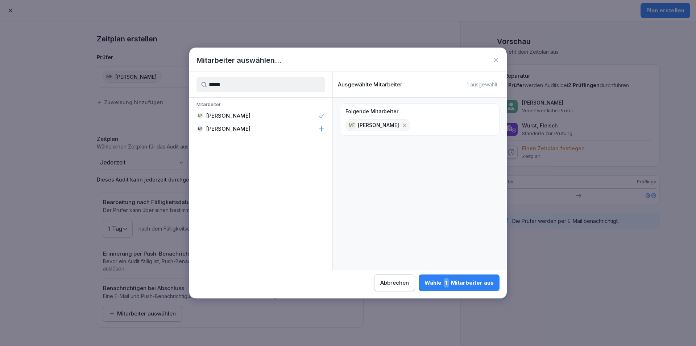
click at [473, 284] on div "Wähle 1 Mitarbeiter aus" at bounding box center [459, 282] width 69 height 9
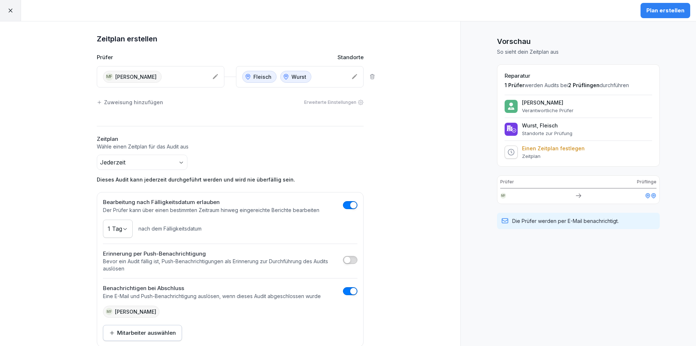
scroll to position [13, 0]
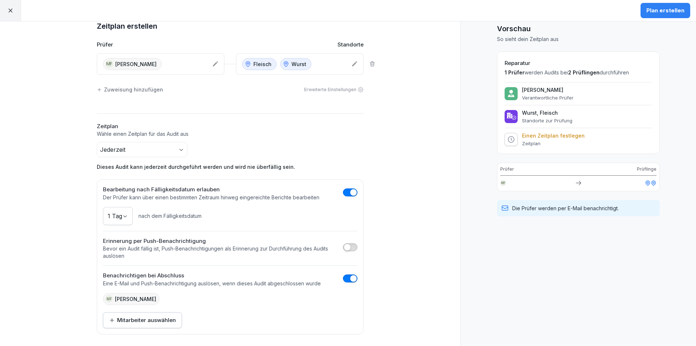
click at [669, 12] on div "Plan erstellen" at bounding box center [666, 11] width 38 height 8
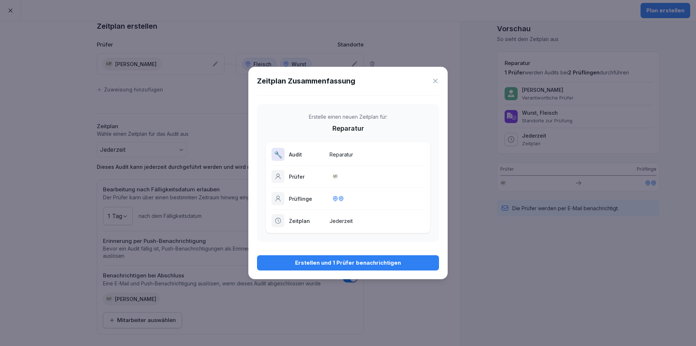
click at [398, 265] on div "Erstellen und 1 Prüfer benachrichtigen" at bounding box center [348, 263] width 170 height 8
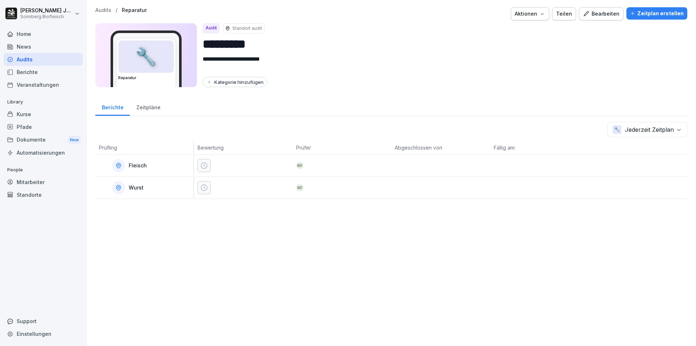
click at [588, 14] on icon "button" at bounding box center [586, 14] width 7 height 7
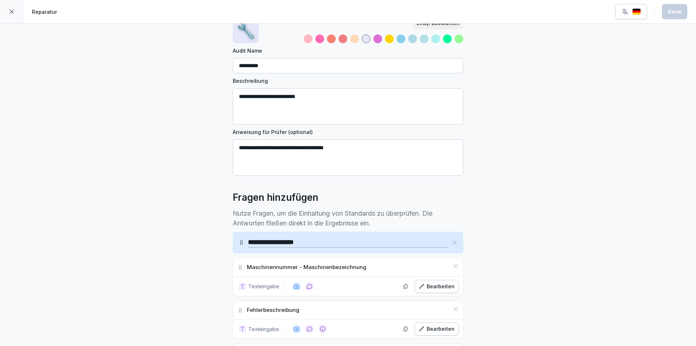
scroll to position [109, 0]
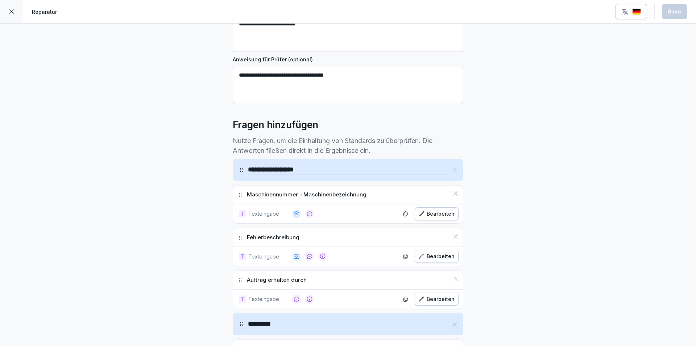
click at [440, 213] on div "Bearbeiten" at bounding box center [437, 214] width 36 height 8
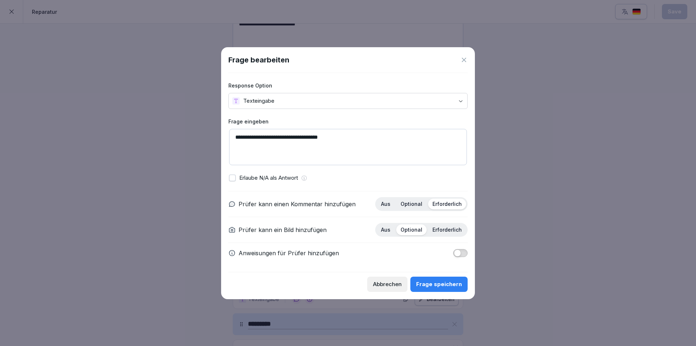
click at [418, 204] on p "Optional" at bounding box center [412, 204] width 22 height 7
click at [456, 283] on div "Frage speichern" at bounding box center [439, 284] width 46 height 8
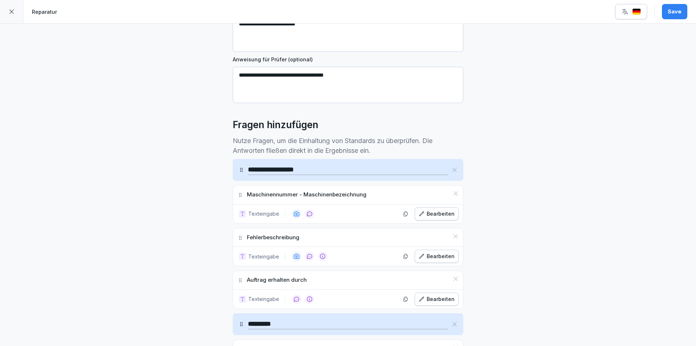
click at [436, 255] on div "Bearbeiten" at bounding box center [437, 256] width 36 height 8
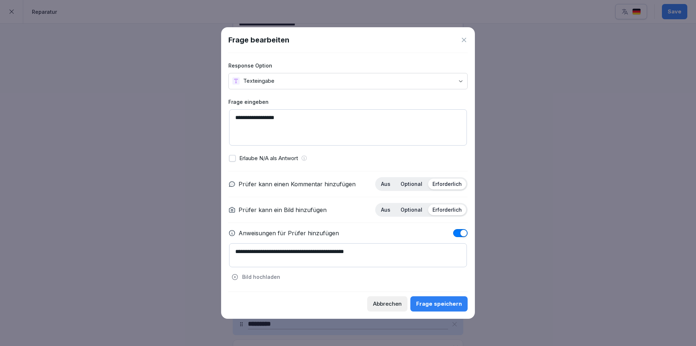
click at [419, 185] on p "Optional" at bounding box center [412, 184] width 22 height 7
click at [452, 303] on div "Frage speichern" at bounding box center [439, 304] width 46 height 8
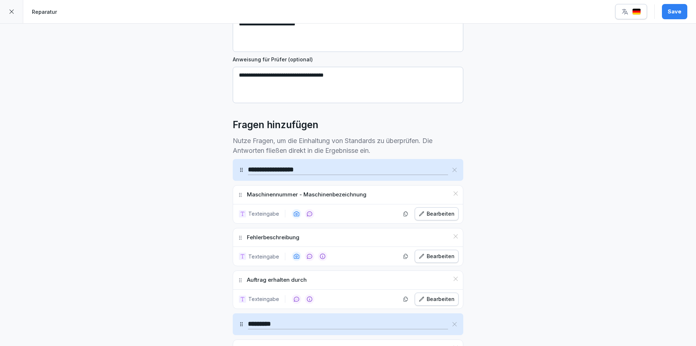
click at [425, 300] on div "Bearbeiten" at bounding box center [437, 299] width 36 height 8
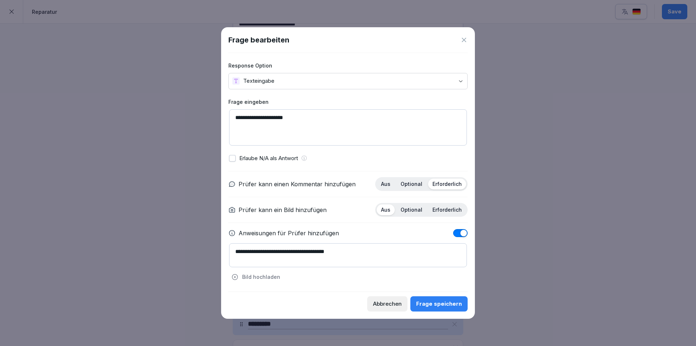
click at [417, 185] on p "Optional" at bounding box center [412, 184] width 22 height 7
click at [458, 301] on div "Frage speichern" at bounding box center [439, 304] width 46 height 8
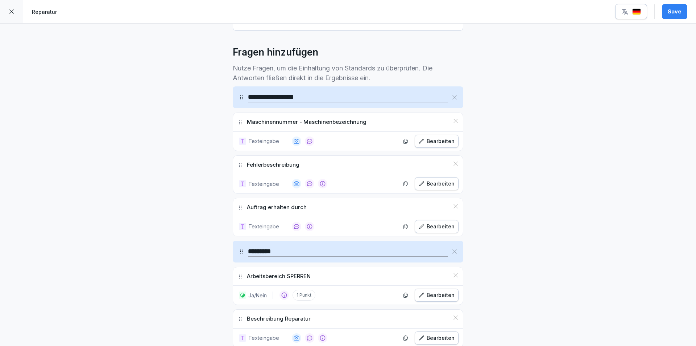
scroll to position [218, 0]
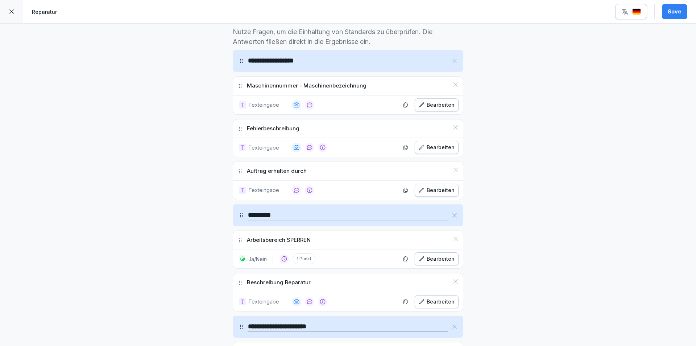
click at [434, 261] on div "Bearbeiten" at bounding box center [437, 259] width 36 height 8
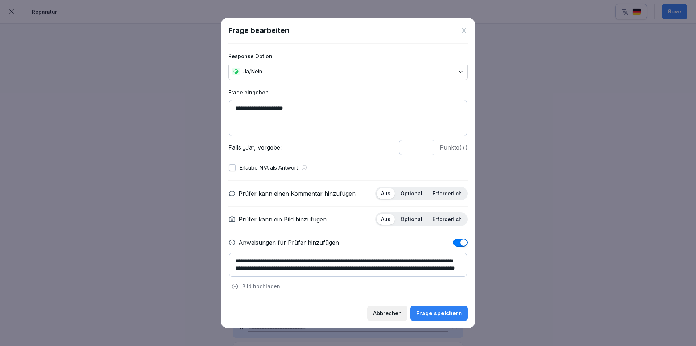
click at [450, 311] on div "Frage speichern" at bounding box center [439, 313] width 46 height 8
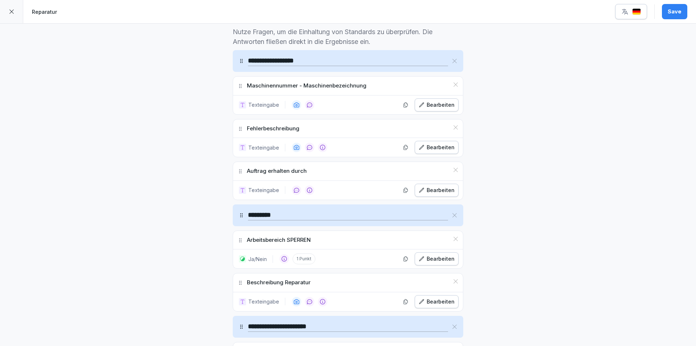
click at [437, 303] on div "Bearbeiten" at bounding box center [437, 301] width 36 height 8
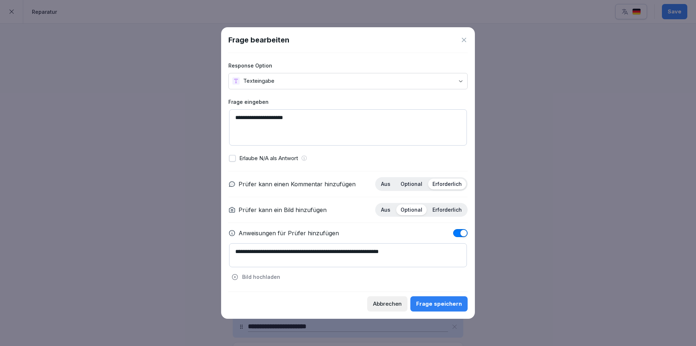
click at [417, 183] on p "Optional" at bounding box center [412, 184] width 22 height 7
click at [453, 304] on div "Frage speichern" at bounding box center [439, 304] width 46 height 8
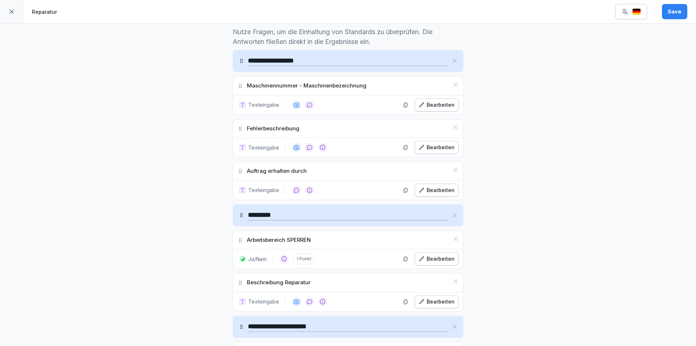
scroll to position [290, 0]
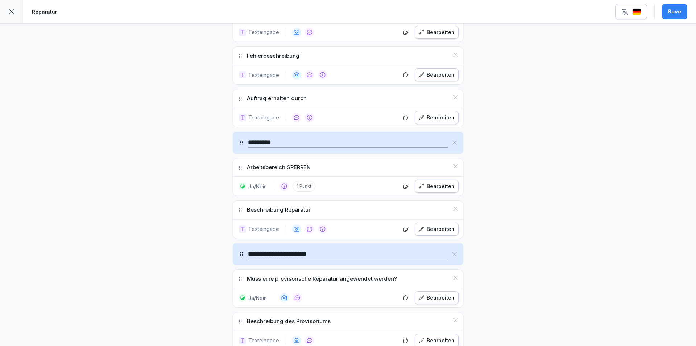
click at [437, 294] on div "Bearbeiten" at bounding box center [437, 297] width 36 height 8
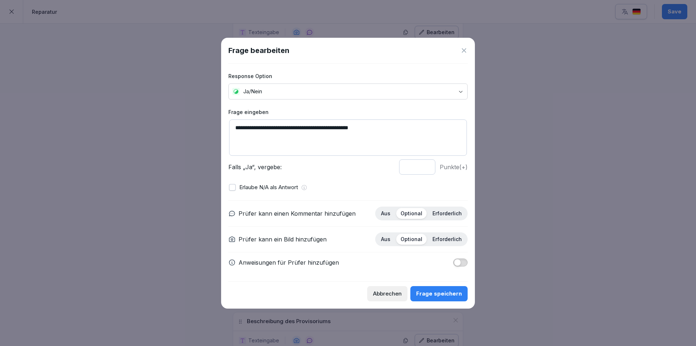
click at [442, 294] on div "Frage speichern" at bounding box center [439, 293] width 46 height 8
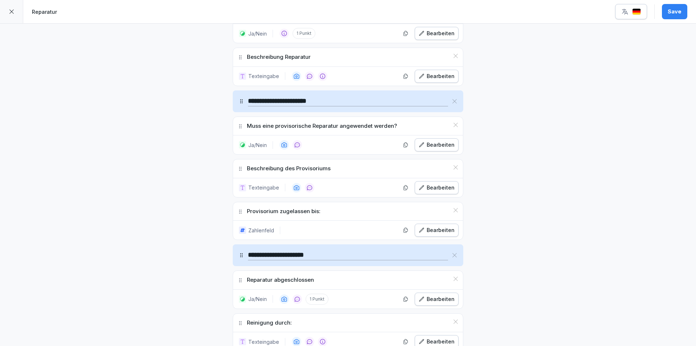
scroll to position [444, 0]
click at [451, 186] on div "Bearbeiten" at bounding box center [437, 186] width 36 height 8
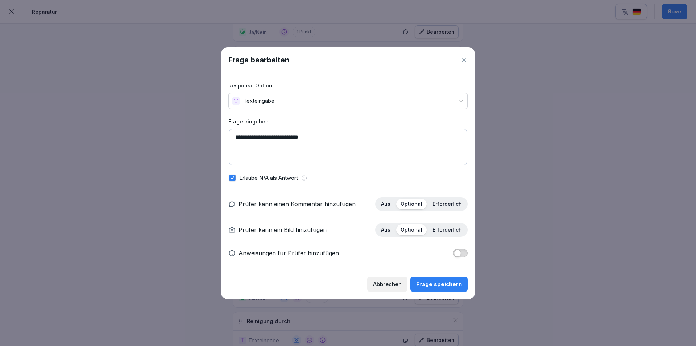
click at [449, 285] on div "Frage speichern" at bounding box center [439, 284] width 46 height 8
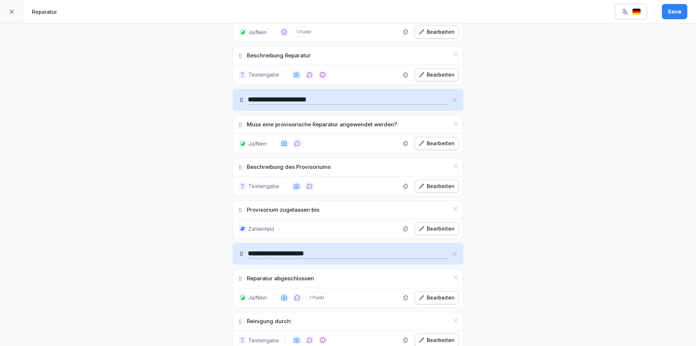
click at [448, 226] on div "Bearbeiten" at bounding box center [437, 228] width 36 height 8
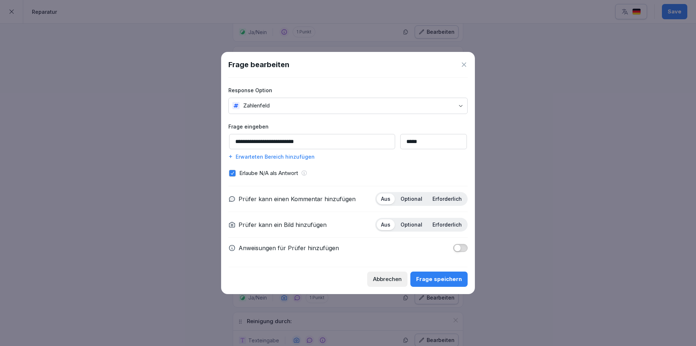
click at [452, 278] on div "Frage speichern" at bounding box center [439, 279] width 46 height 8
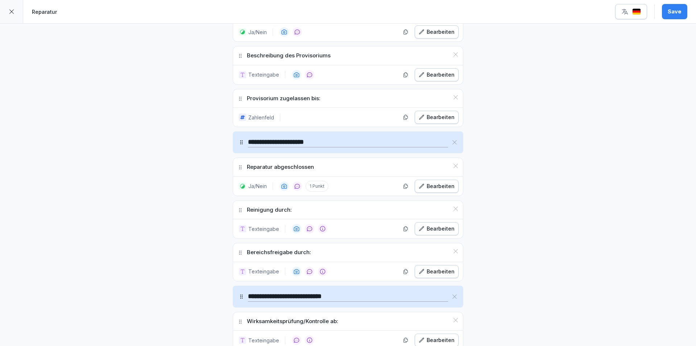
scroll to position [557, 0]
click at [444, 186] on div "Bearbeiten" at bounding box center [437, 185] width 36 height 8
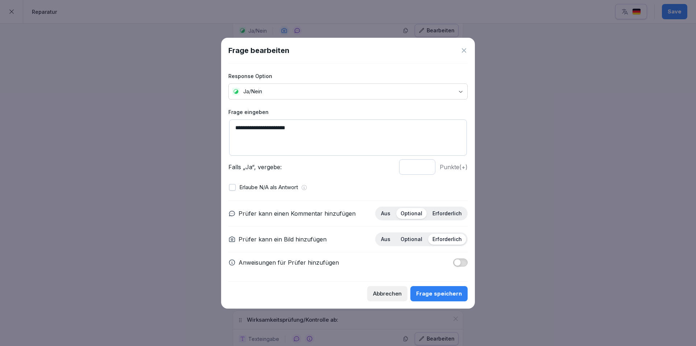
click at [453, 296] on div "Frage speichern" at bounding box center [439, 293] width 46 height 8
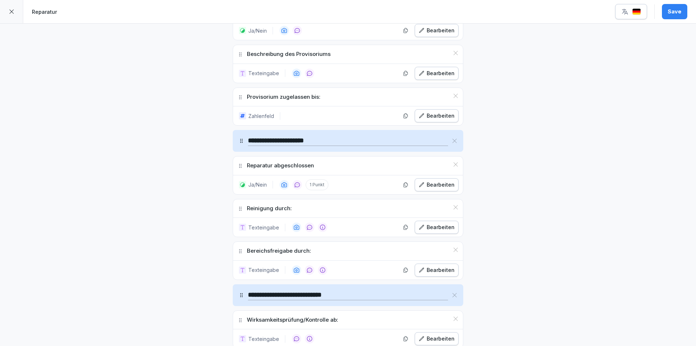
click at [441, 272] on div "Bearbeiten" at bounding box center [437, 270] width 36 height 8
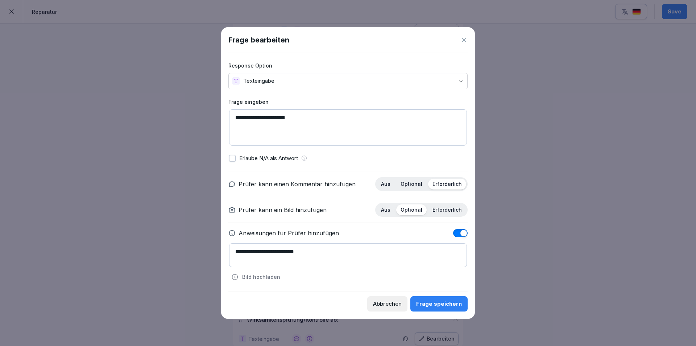
click at [410, 181] on p "Optional" at bounding box center [412, 184] width 22 height 7
drag, startPoint x: 446, startPoint y: 303, endPoint x: 446, endPoint y: 299, distance: 3.6
click at [446, 302] on div "Frage speichern" at bounding box center [439, 304] width 46 height 8
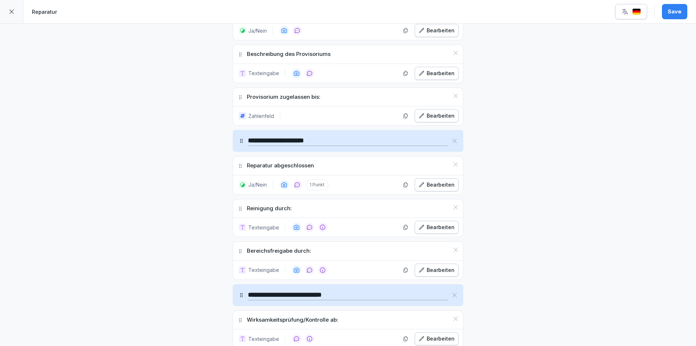
click at [438, 224] on div "Bearbeiten" at bounding box center [437, 227] width 36 height 8
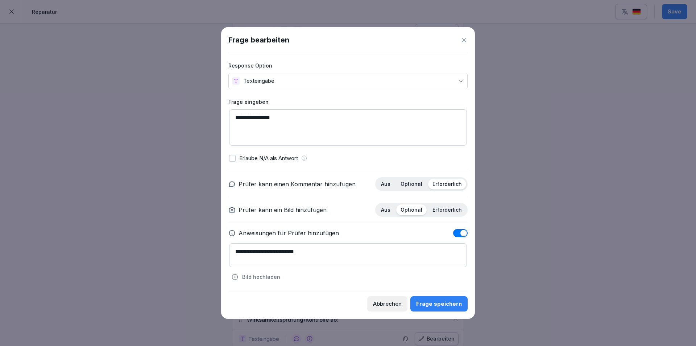
click at [412, 178] on div "Aus Optional Erforderlich" at bounding box center [421, 184] width 92 height 14
click at [414, 186] on p "Optional" at bounding box center [412, 184] width 22 height 7
click at [451, 301] on div "Frage speichern" at bounding box center [439, 304] width 46 height 8
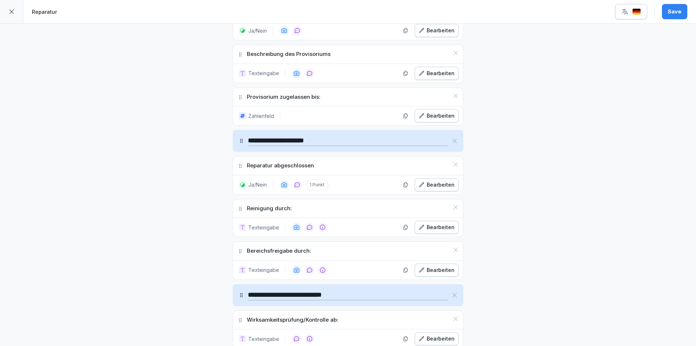
scroll to position [630, 0]
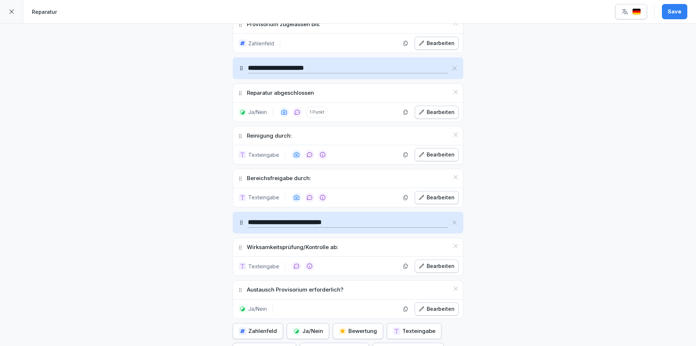
click at [444, 266] on div "Bearbeiten" at bounding box center [437, 266] width 36 height 8
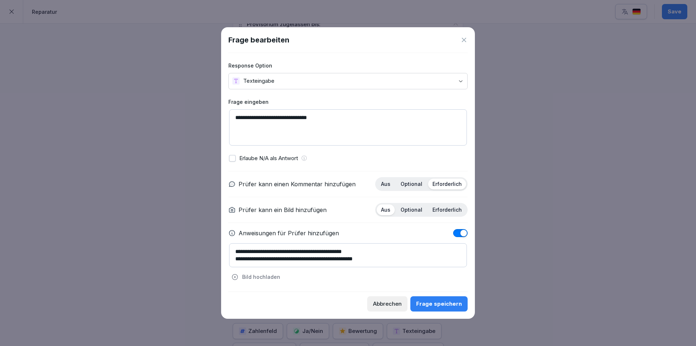
click at [410, 180] on div "Optional" at bounding box center [411, 183] width 30 height 11
click at [448, 302] on div "Frage speichern" at bounding box center [439, 304] width 46 height 8
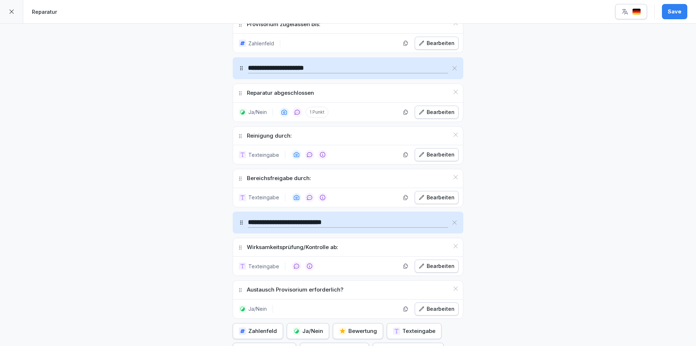
click at [442, 307] on div "Bearbeiten" at bounding box center [437, 309] width 36 height 8
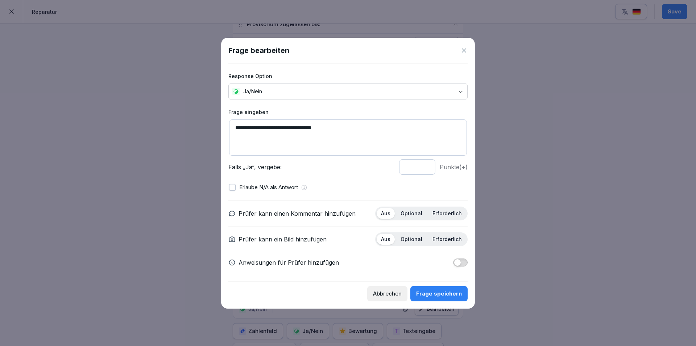
click at [437, 294] on div "Frage speichern" at bounding box center [439, 293] width 46 height 8
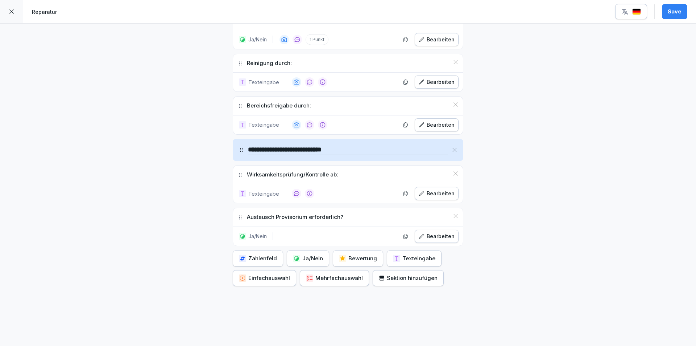
scroll to position [720, 0]
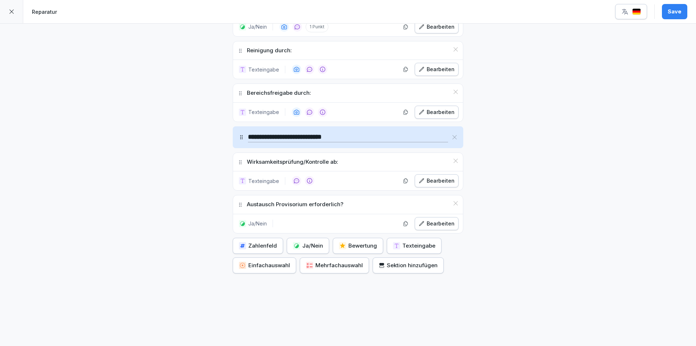
click at [680, 15] on div "Save" at bounding box center [675, 12] width 14 height 8
click at [12, 9] on icon at bounding box center [12, 12] width 6 height 6
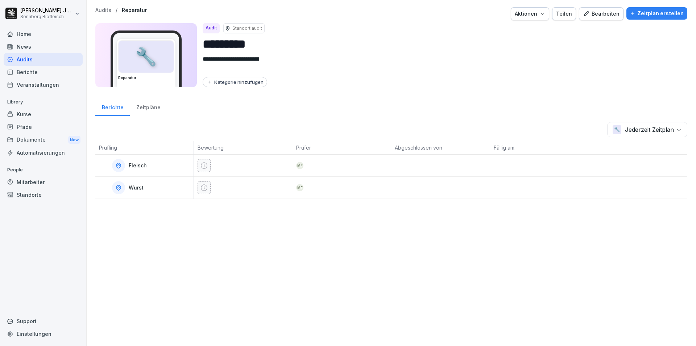
click at [605, 16] on div "Bearbeiten" at bounding box center [601, 14] width 37 height 8
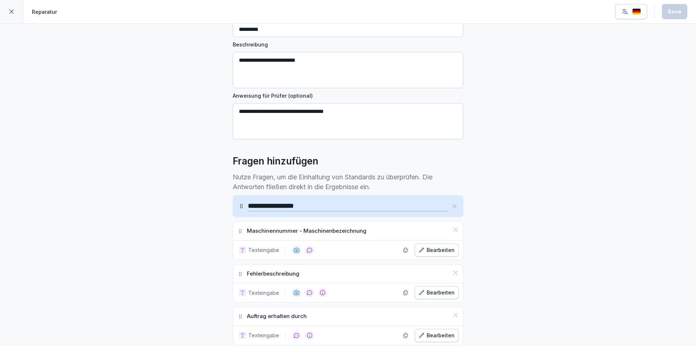
scroll to position [145, 0]
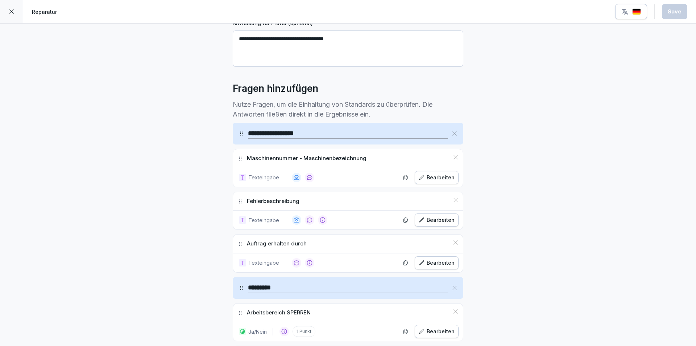
click at [442, 177] on div "Bearbeiten" at bounding box center [437, 177] width 36 height 8
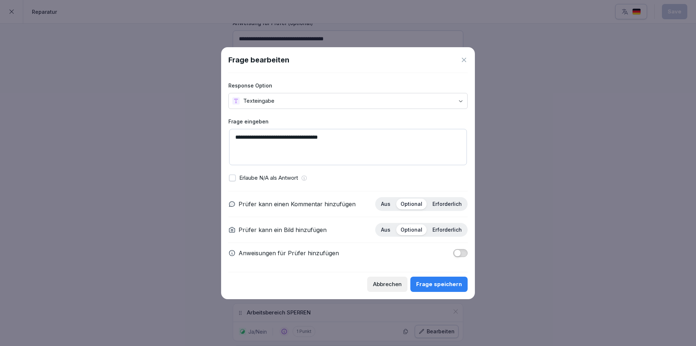
click at [384, 229] on p "Aus" at bounding box center [385, 229] width 9 height 7
click at [437, 285] on div "Frage speichern" at bounding box center [439, 284] width 46 height 8
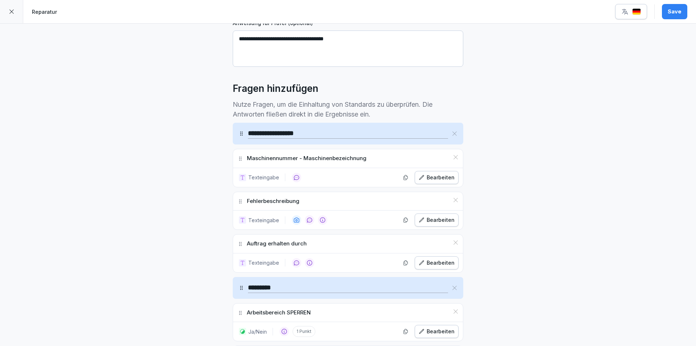
click at [434, 219] on div "Bearbeiten" at bounding box center [437, 220] width 36 height 8
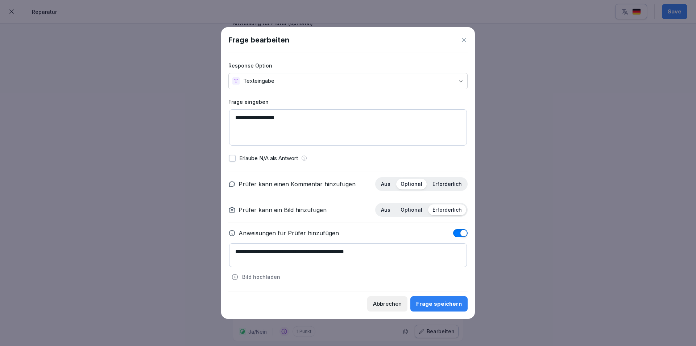
click at [390, 186] on p "Aus" at bounding box center [385, 184] width 9 height 7
click at [437, 302] on div "Frage speichern" at bounding box center [439, 304] width 46 height 8
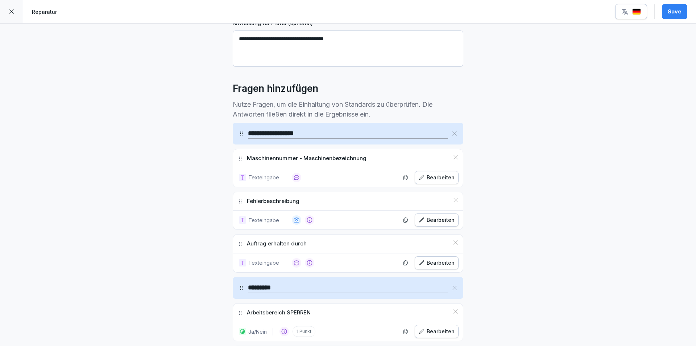
click at [434, 181] on div "Bearbeiten" at bounding box center [437, 177] width 36 height 8
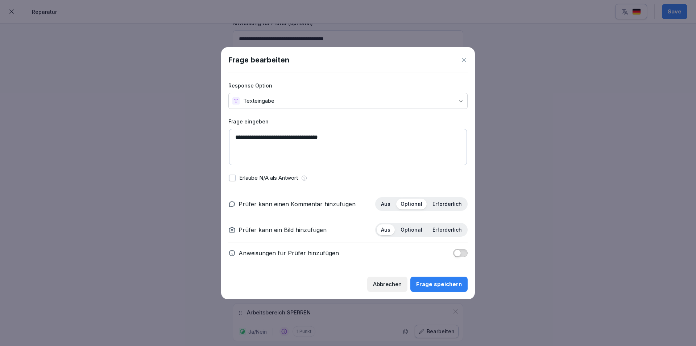
click at [410, 229] on p "Optional" at bounding box center [412, 229] width 22 height 7
click at [388, 203] on p "Aus" at bounding box center [385, 204] width 9 height 7
click at [442, 287] on div "Frage speichern" at bounding box center [439, 284] width 46 height 8
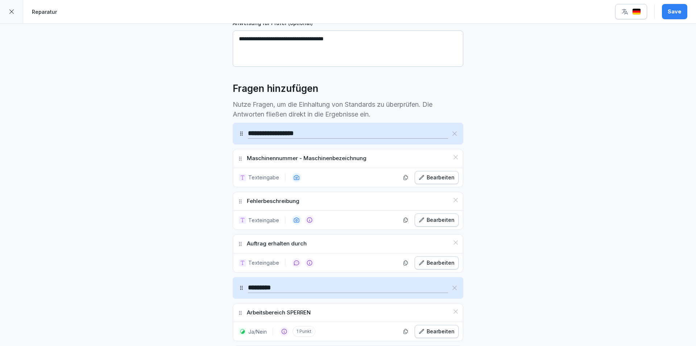
click at [434, 261] on div "Bearbeiten" at bounding box center [437, 263] width 36 height 8
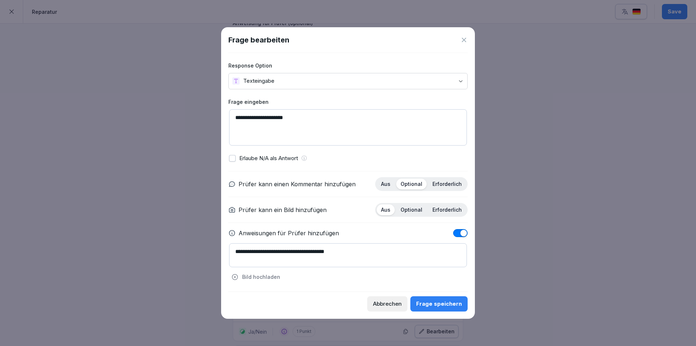
click at [389, 186] on p "Aus" at bounding box center [385, 184] width 9 height 7
click at [434, 304] on div "Frage speichern" at bounding box center [439, 304] width 46 height 8
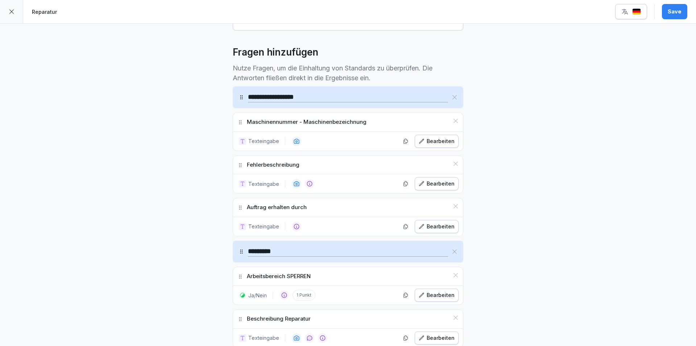
scroll to position [218, 0]
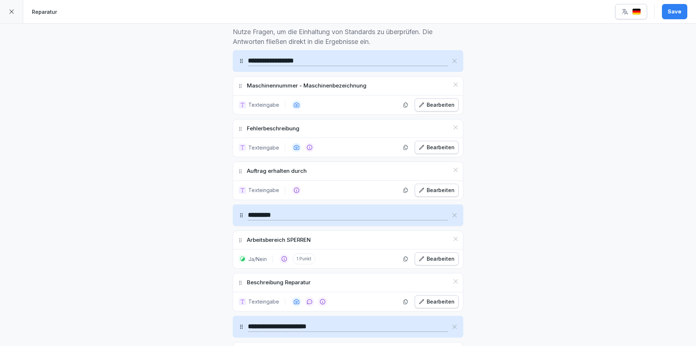
click at [432, 260] on div "Bearbeiten" at bounding box center [437, 259] width 36 height 8
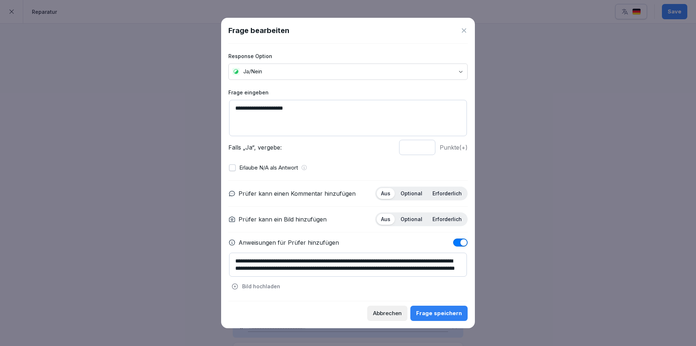
click at [441, 315] on div "Frage speichern" at bounding box center [439, 313] width 46 height 8
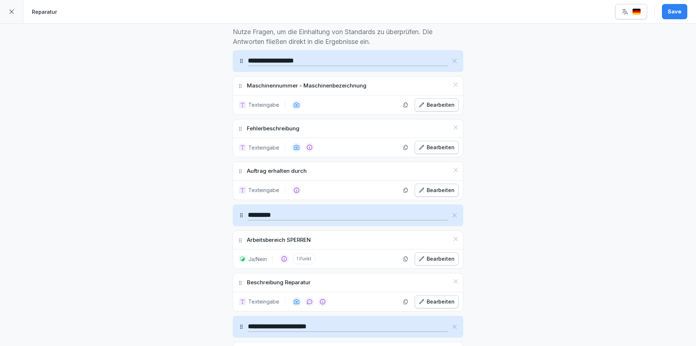
click at [438, 304] on div "Bearbeiten" at bounding box center [437, 301] width 36 height 8
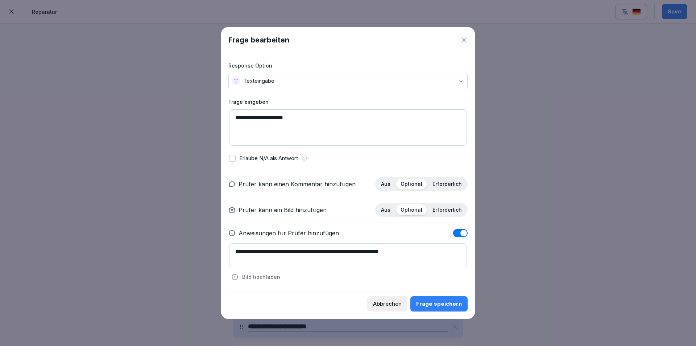
click at [391, 186] on p "Aus" at bounding box center [385, 184] width 9 height 7
click at [448, 303] on div "Frage speichern" at bounding box center [439, 304] width 46 height 8
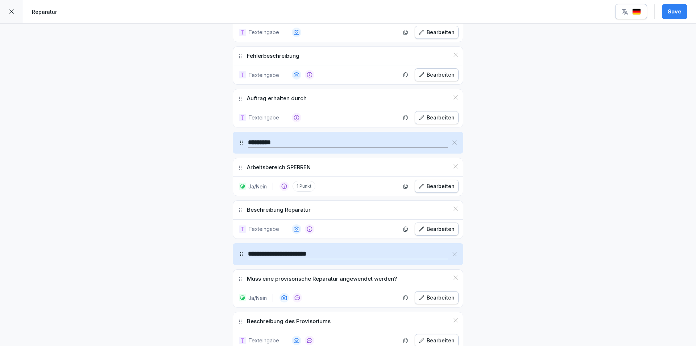
scroll to position [326, 0]
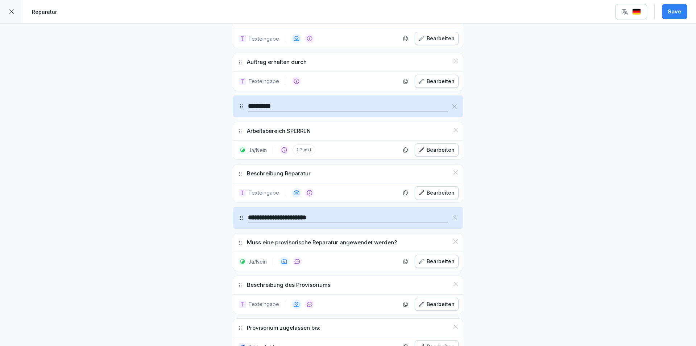
click at [437, 262] on div "Bearbeiten" at bounding box center [437, 261] width 36 height 8
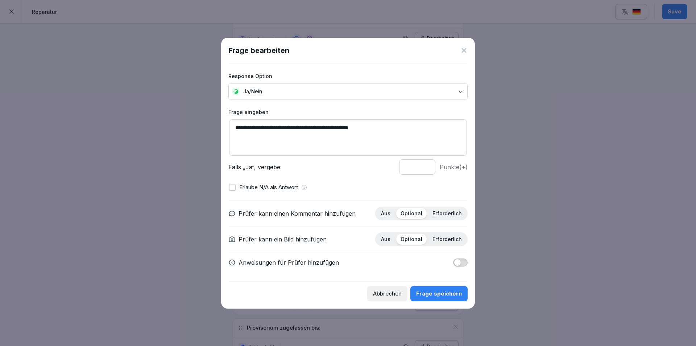
click at [438, 296] on div "Frage speichern" at bounding box center [439, 293] width 46 height 8
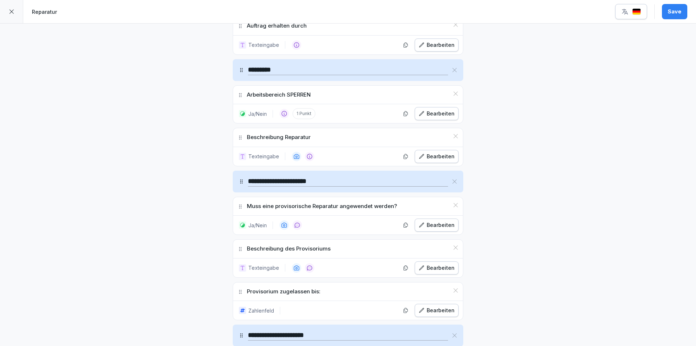
scroll to position [399, 0]
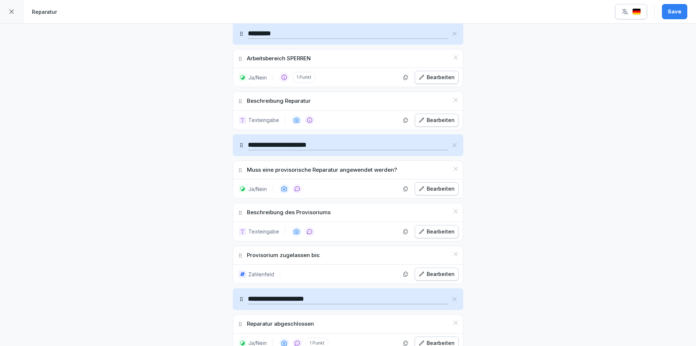
click at [450, 270] on div "Bearbeiten" at bounding box center [437, 274] width 36 height 8
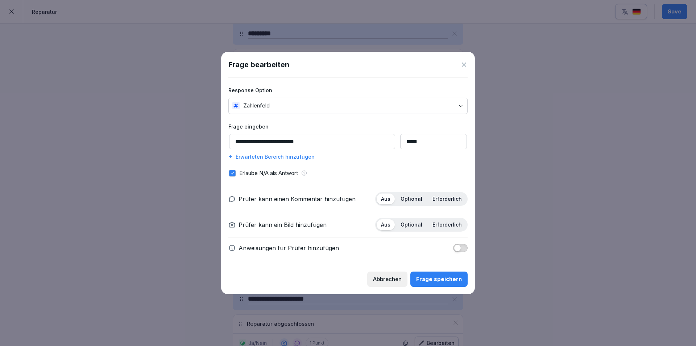
click at [448, 280] on div "Frage speichern" at bounding box center [439, 279] width 46 height 8
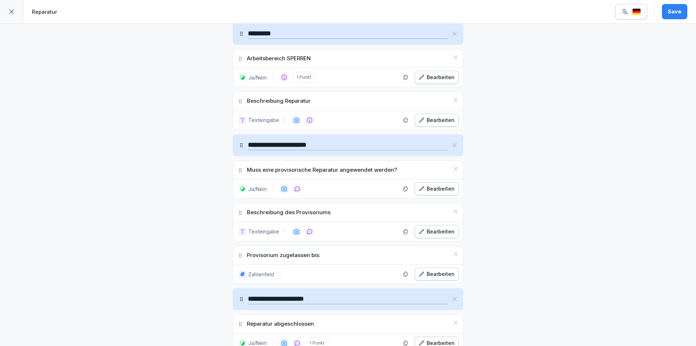
click at [454, 254] on icon at bounding box center [456, 254] width 6 height 6
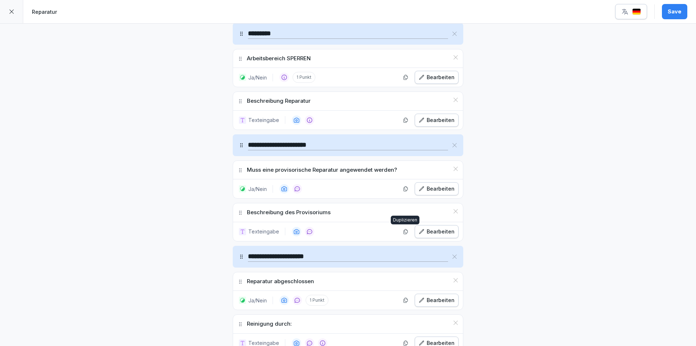
click at [404, 230] on icon "button" at bounding box center [406, 231] width 6 height 6
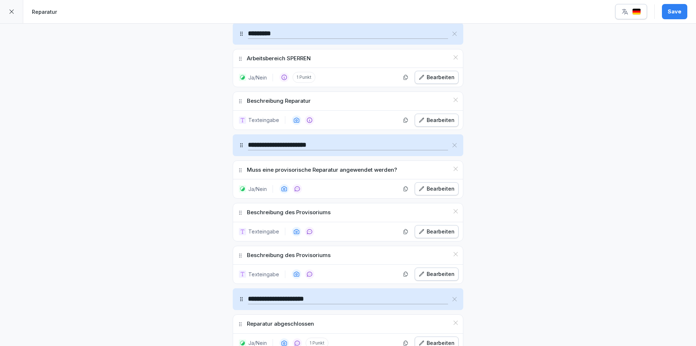
click at [432, 272] on div "Bearbeiten" at bounding box center [437, 274] width 36 height 8
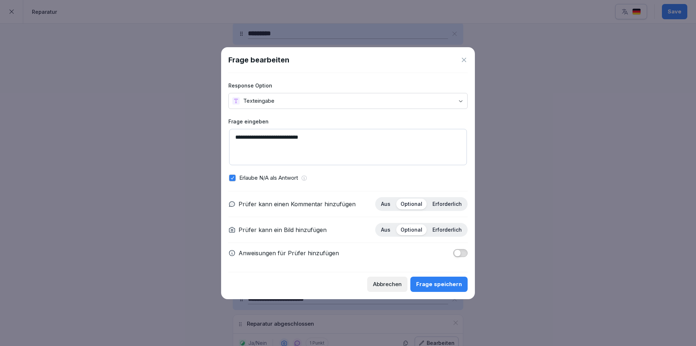
drag, startPoint x: 322, startPoint y: 136, endPoint x: 220, endPoint y: 133, distance: 101.2
click at [220, 133] on body "**********" at bounding box center [348, 173] width 696 height 346
type textarea "**********"
click at [383, 202] on div "Aus" at bounding box center [386, 203] width 18 height 11
click at [386, 230] on p "Aus" at bounding box center [385, 229] width 9 height 7
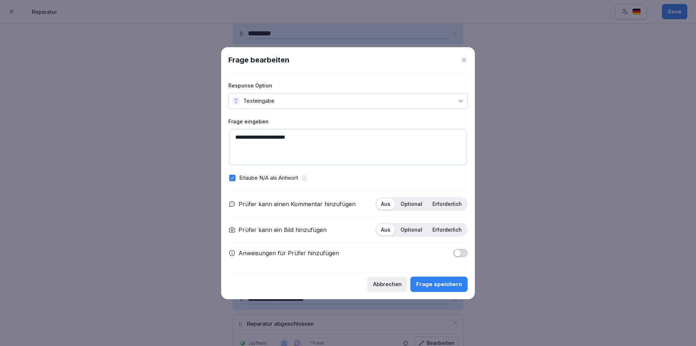
click at [449, 283] on div "Frage speichern" at bounding box center [439, 284] width 46 height 8
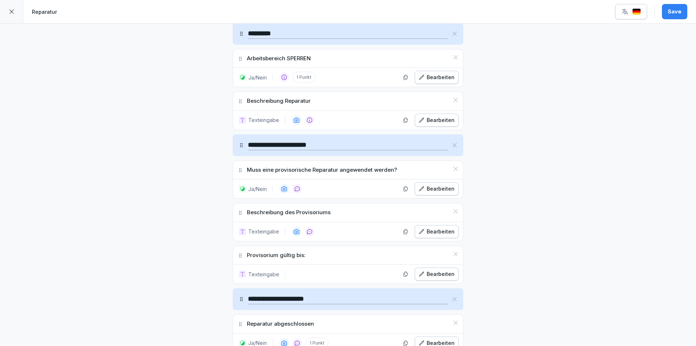
click at [437, 230] on div "Bearbeiten" at bounding box center [437, 231] width 36 height 8
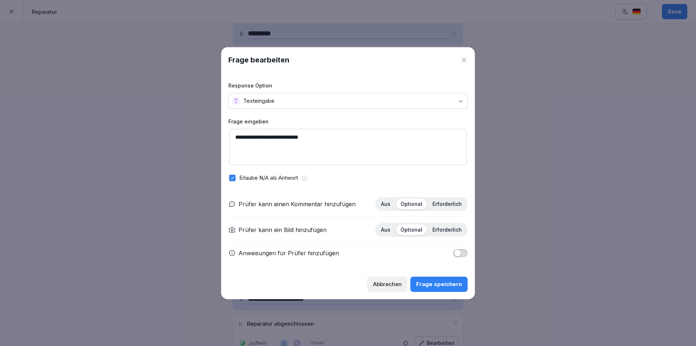
click at [337, 138] on textarea "**********" at bounding box center [348, 147] width 238 height 36
click at [450, 290] on button "Frage speichern" at bounding box center [439, 283] width 57 height 15
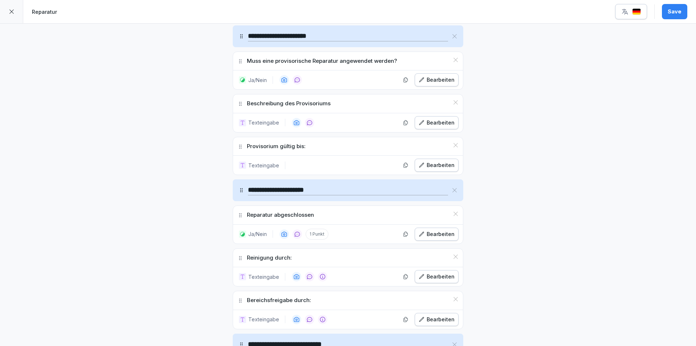
scroll to position [617, 0]
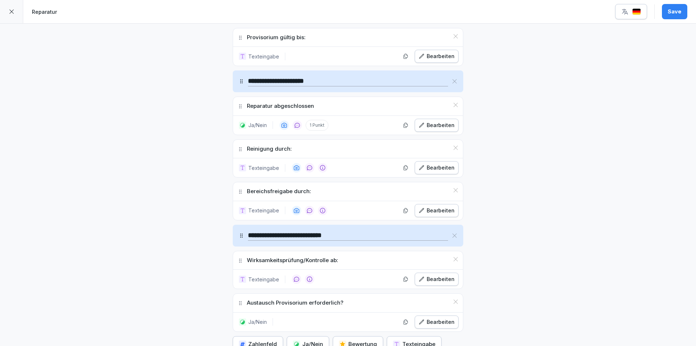
click at [436, 126] on div "Bearbeiten" at bounding box center [437, 125] width 36 height 8
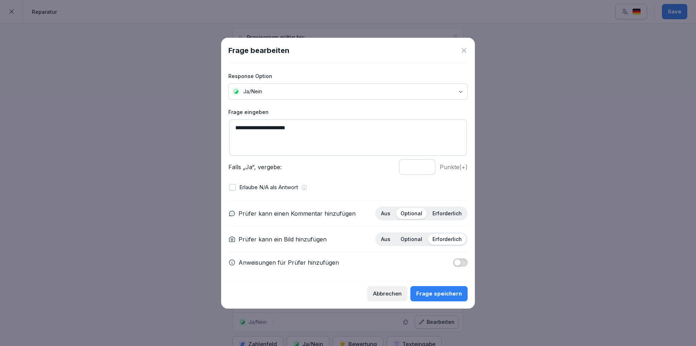
click at [440, 298] on button "Frage speichern" at bounding box center [439, 293] width 57 height 15
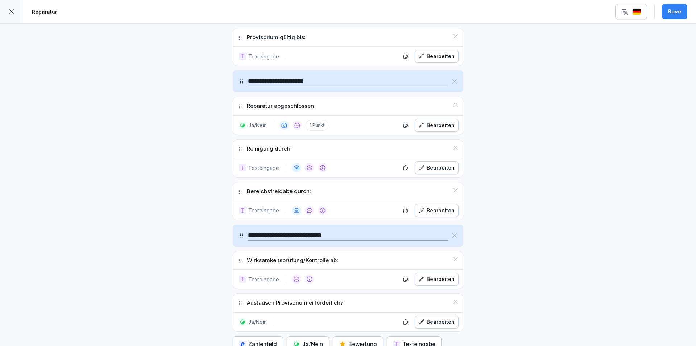
click at [433, 277] on div "Bearbeiten" at bounding box center [437, 279] width 36 height 8
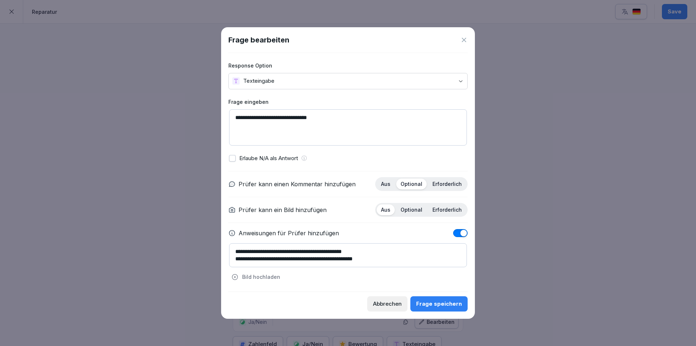
click at [391, 182] on p "Aus" at bounding box center [385, 184] width 9 height 7
click at [234, 252] on textarea "**********" at bounding box center [348, 255] width 238 height 24
type textarea "**********"
click at [453, 303] on div "Frage speichern" at bounding box center [439, 304] width 46 height 8
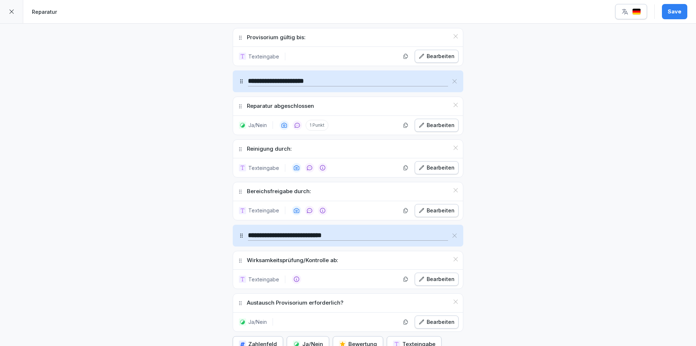
scroll to position [653, 0]
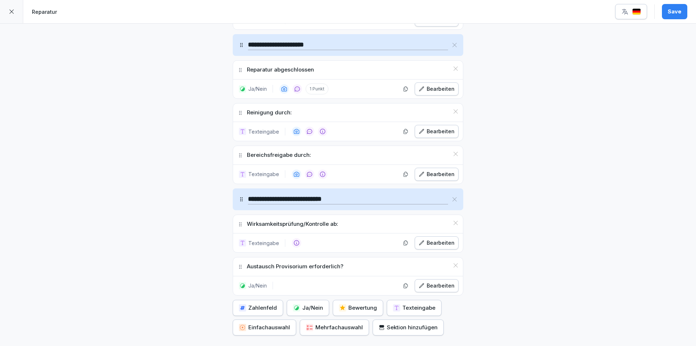
click at [444, 286] on div "Bearbeiten" at bounding box center [437, 285] width 36 height 8
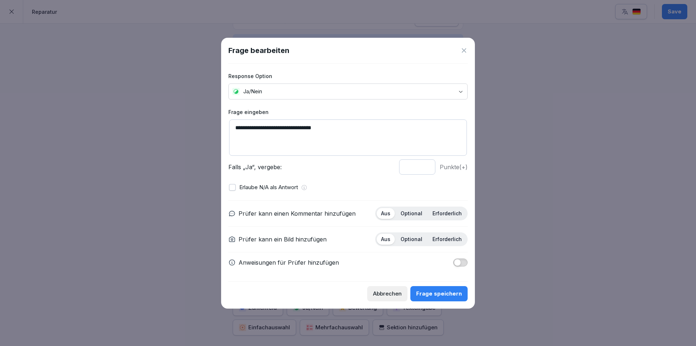
click at [443, 292] on div "Frage speichern" at bounding box center [439, 293] width 46 height 8
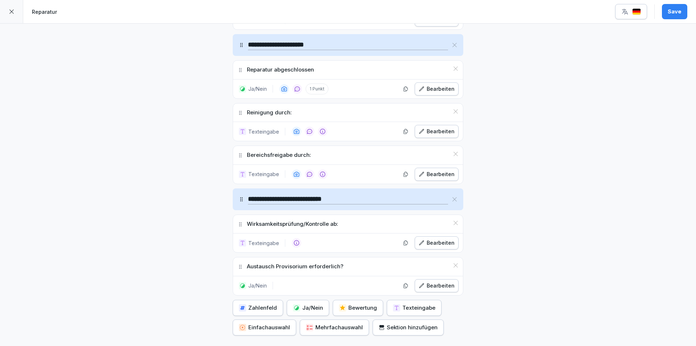
click at [679, 12] on div "Save" at bounding box center [675, 12] width 14 height 8
click at [8, 11] on div at bounding box center [11, 11] width 23 height 23
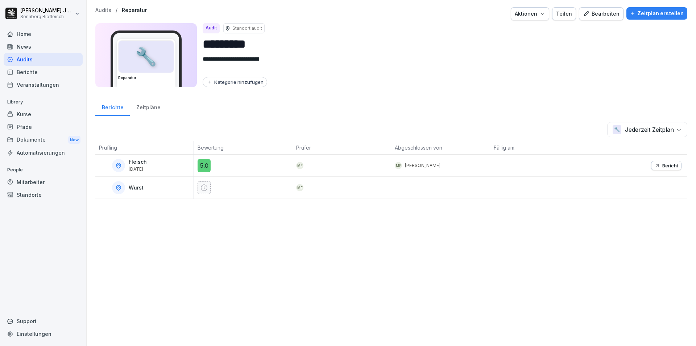
click at [663, 164] on p "Bericht" at bounding box center [671, 165] width 16 height 6
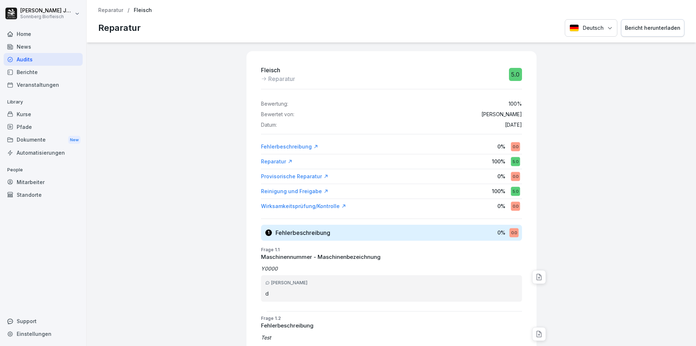
click at [117, 11] on p "Reparatur" at bounding box center [110, 10] width 25 height 6
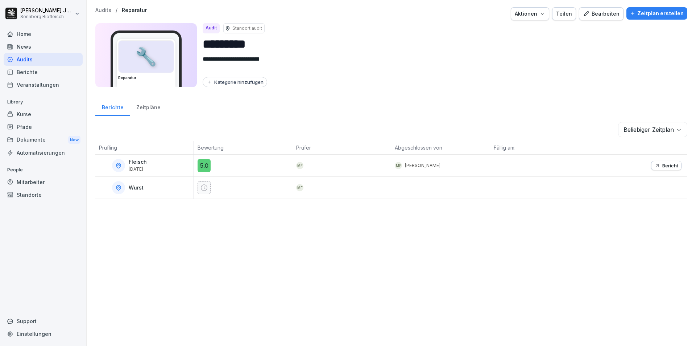
click at [252, 80] on div "Kategorie hinzufügen" at bounding box center [234, 82] width 57 height 6
drag, startPoint x: 408, startPoint y: 242, endPoint x: 413, endPoint y: 237, distance: 6.4
click at [408, 242] on div "**********" at bounding box center [392, 173] width 610 height 346
click at [666, 164] on p "Bericht" at bounding box center [671, 165] width 16 height 6
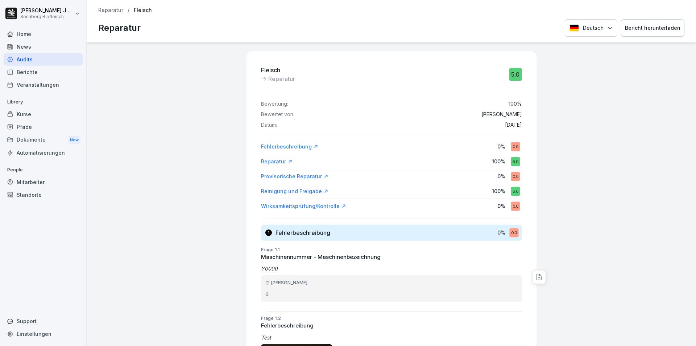
click at [111, 11] on p "Reparatur" at bounding box center [110, 10] width 25 height 6
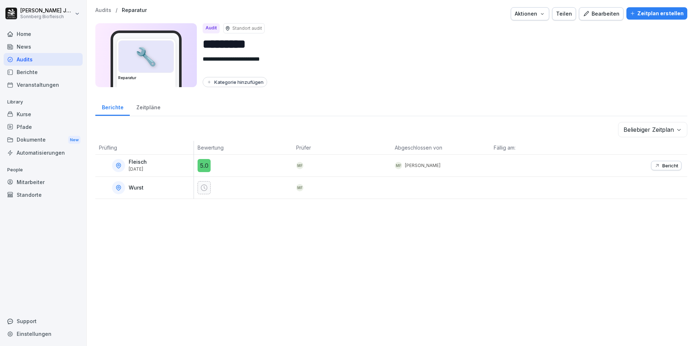
click at [101, 8] on p "Audits" at bounding box center [103, 10] width 16 height 6
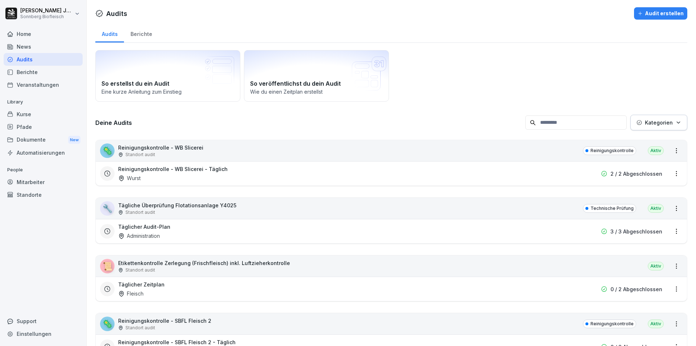
click at [561, 123] on input at bounding box center [576, 122] width 102 height 14
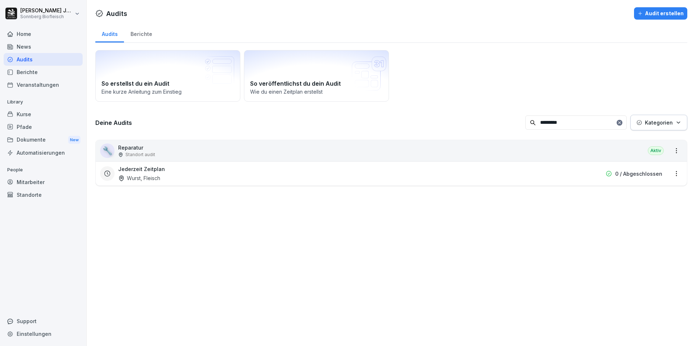
type input "*********"
click at [671, 149] on html "Paul Jungmann Sonnberg Biofleisch Home News Audits Berichte Veranstaltungen Lib…" at bounding box center [348, 173] width 696 height 346
click at [0, 0] on link "Alle Berichte ansehen" at bounding box center [0, 0] width 0 height 0
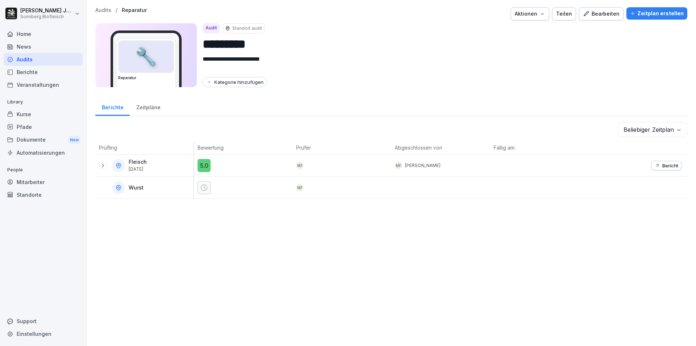
click at [103, 166] on icon at bounding box center [103, 165] width 6 height 6
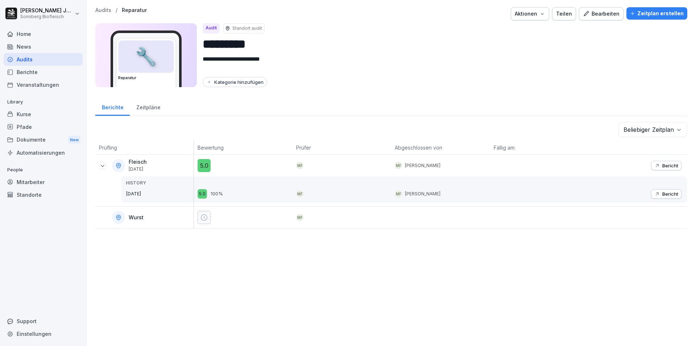
click at [670, 165] on p "Bericht" at bounding box center [671, 165] width 16 height 6
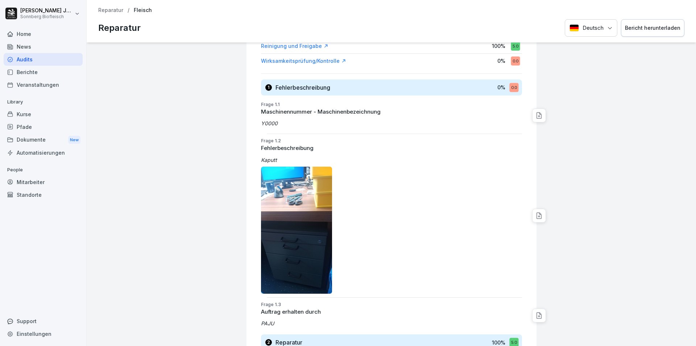
scroll to position [36, 0]
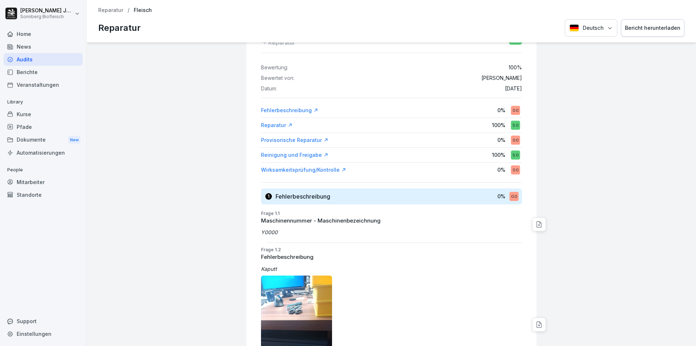
click at [108, 9] on p "Reparatur" at bounding box center [110, 10] width 25 height 6
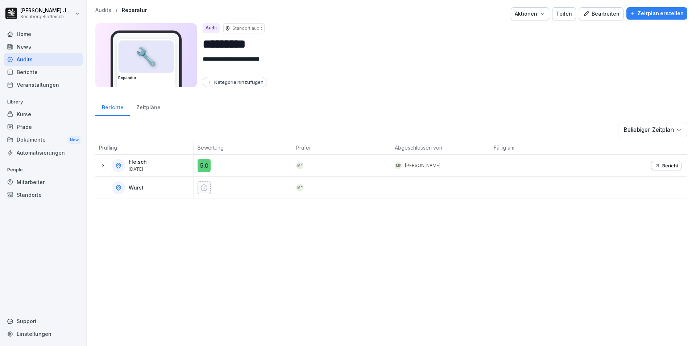
click at [103, 164] on icon at bounding box center [103, 165] width 6 height 6
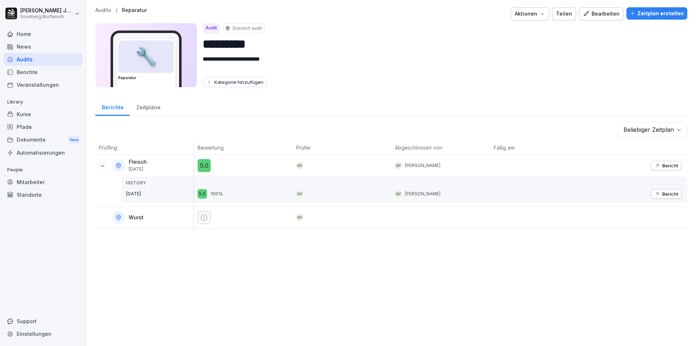
click at [664, 190] on button "Bericht" at bounding box center [666, 193] width 30 height 9
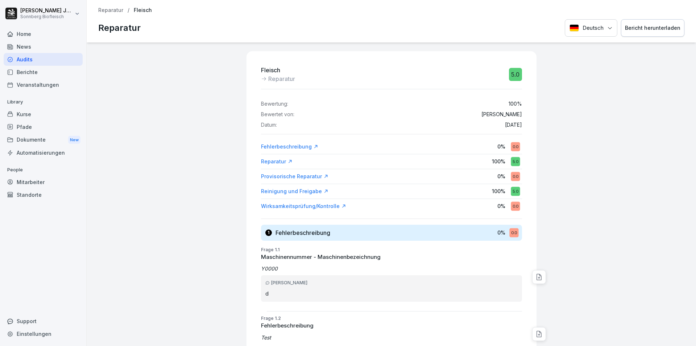
click at [114, 9] on p "Reparatur" at bounding box center [110, 10] width 25 height 6
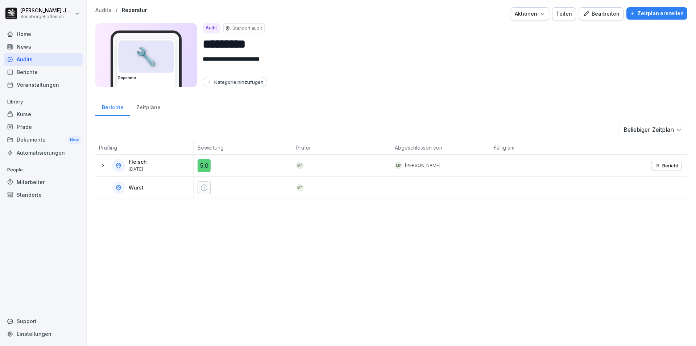
click at [656, 169] on button "Bericht" at bounding box center [666, 165] width 30 height 9
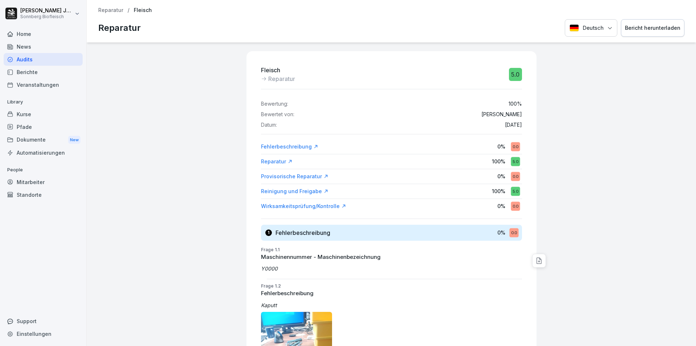
click at [114, 9] on p "Reparatur" at bounding box center [110, 10] width 25 height 6
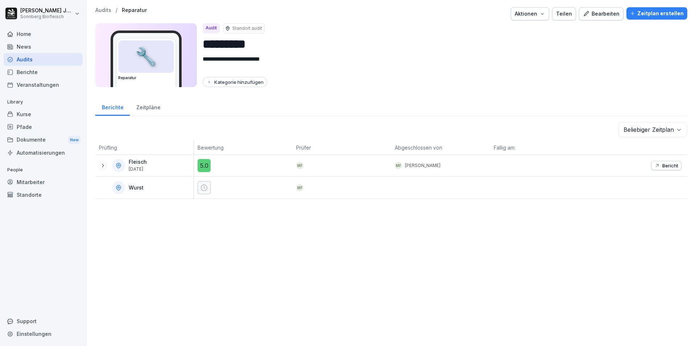
click at [101, 166] on icon at bounding box center [103, 165] width 6 height 6
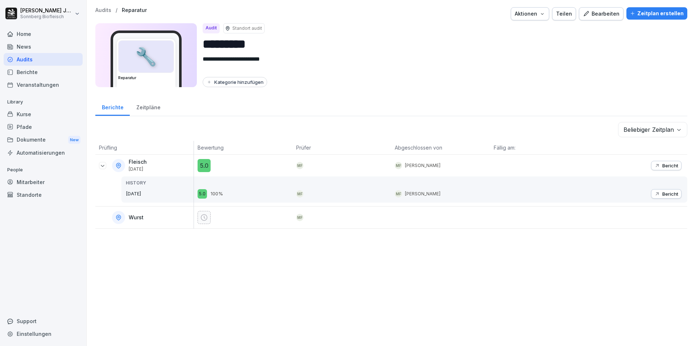
click at [663, 193] on p "Bericht" at bounding box center [671, 194] width 16 height 6
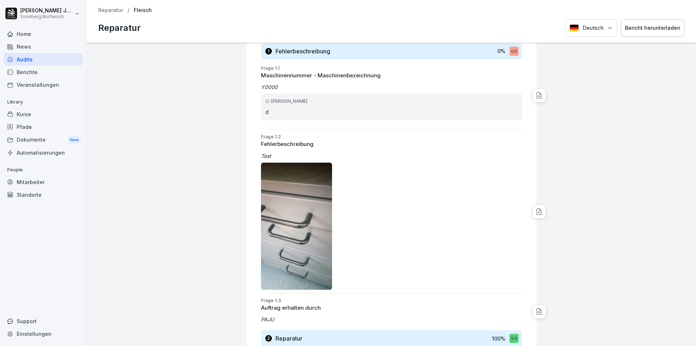
scroll to position [218, 0]
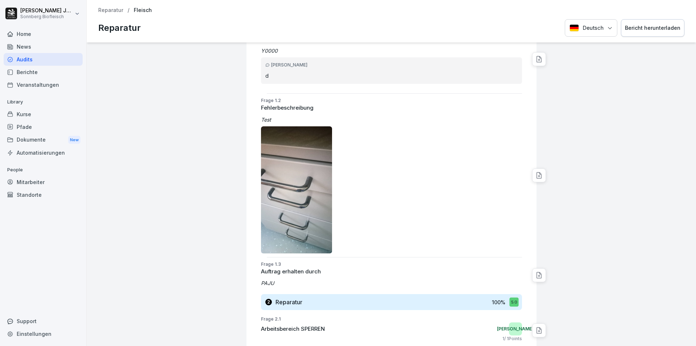
click at [112, 8] on p "Reparatur" at bounding box center [110, 10] width 25 height 6
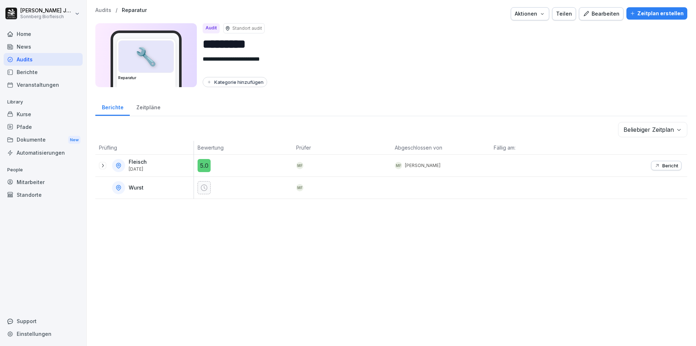
click at [102, 165] on icon at bounding box center [103, 165] width 6 height 6
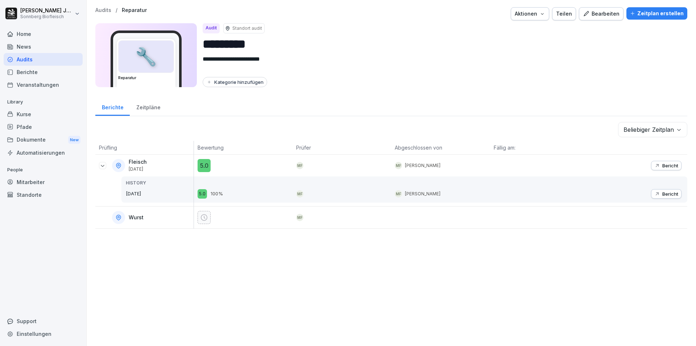
click at [361, 272] on div "**********" at bounding box center [392, 173] width 610 height 346
click at [105, 8] on p "Audits" at bounding box center [103, 10] width 16 height 6
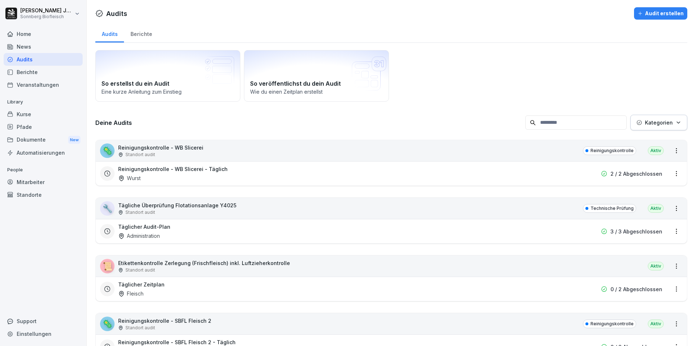
click at [570, 124] on input at bounding box center [576, 122] width 102 height 14
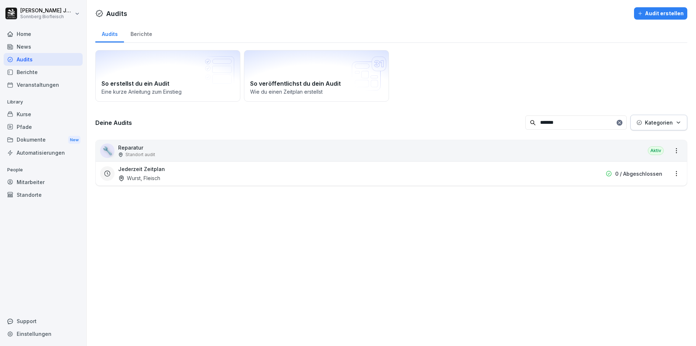
type input "*******"
click at [594, 145] on div "🔧 Reparatur Standort audit Aktiv" at bounding box center [392, 150] width 592 height 21
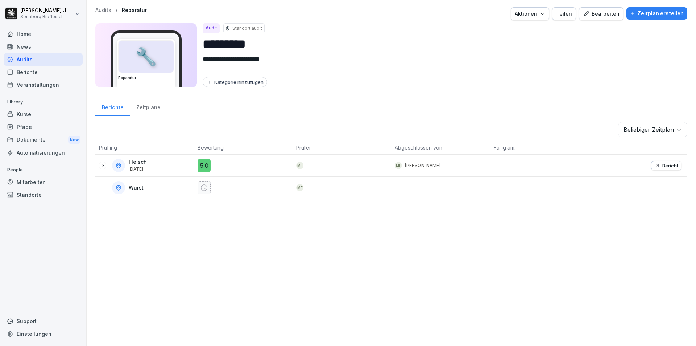
click at [102, 166] on icon at bounding box center [103, 165] width 6 height 6
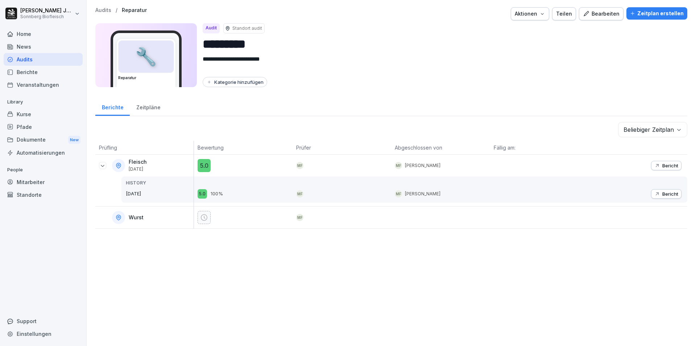
click at [656, 193] on div "Bericht" at bounding box center [667, 194] width 24 height 6
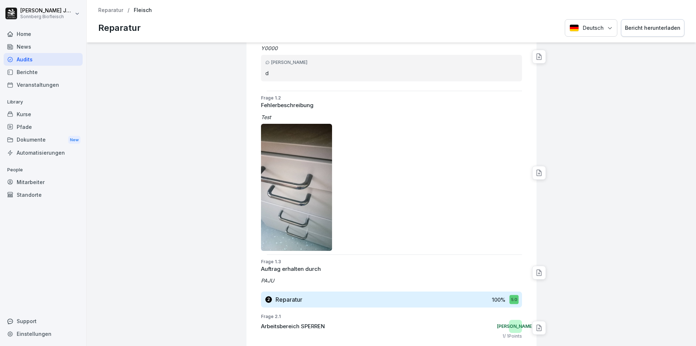
scroll to position [3, 0]
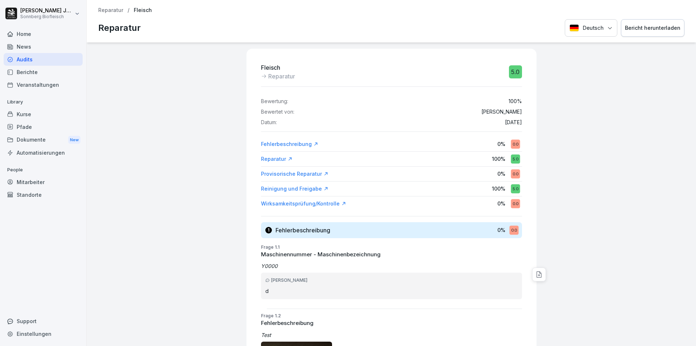
click at [106, 10] on p "Reparatur" at bounding box center [110, 10] width 25 height 6
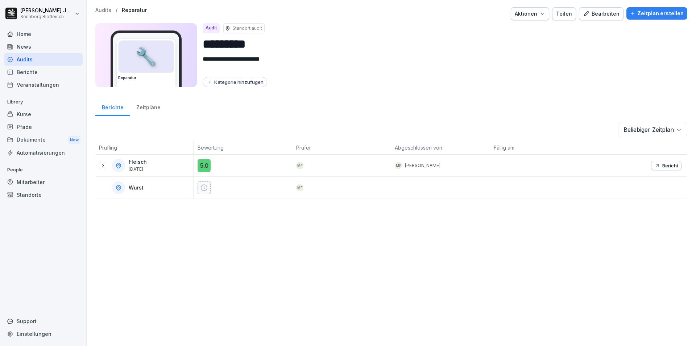
click at [102, 166] on icon at bounding box center [103, 165] width 6 height 6
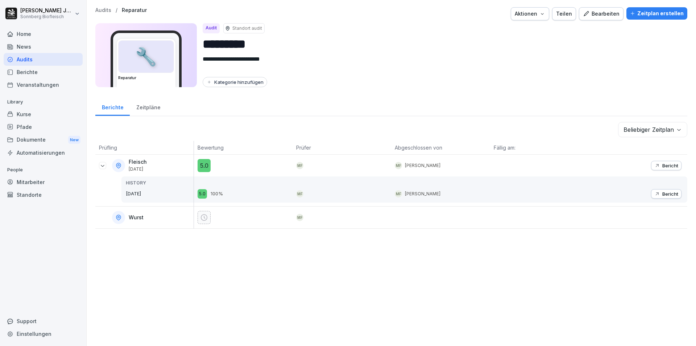
click at [656, 161] on button "Bericht" at bounding box center [666, 165] width 30 height 9
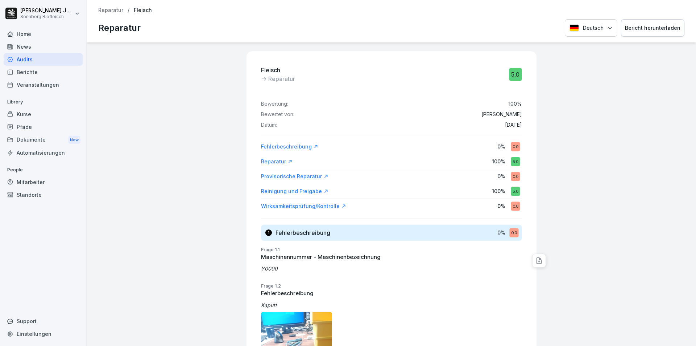
click at [109, 11] on p "Reparatur" at bounding box center [110, 10] width 25 height 6
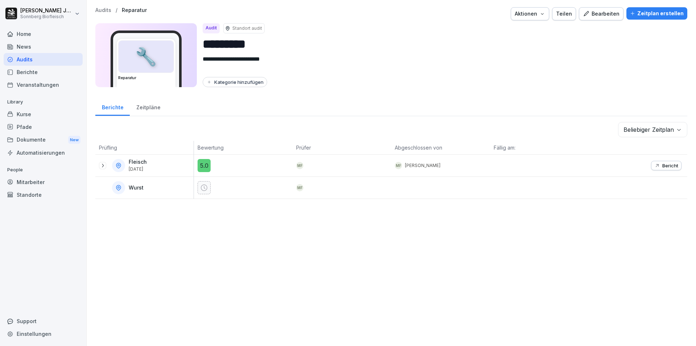
click at [664, 165] on p "Bericht" at bounding box center [671, 165] width 16 height 6
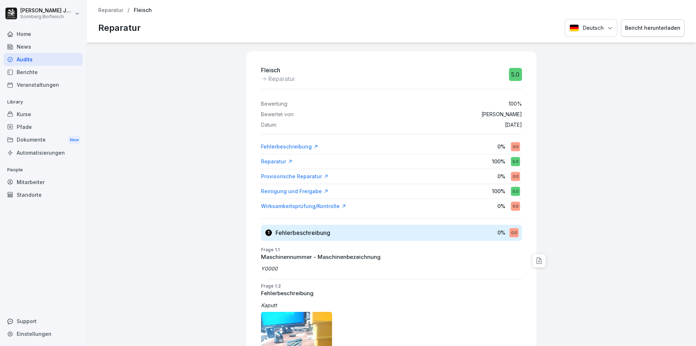
click at [652, 27] on div "Bericht herunterladen" at bounding box center [652, 28] width 55 height 8
click at [112, 8] on p "Reparatur" at bounding box center [110, 10] width 25 height 6
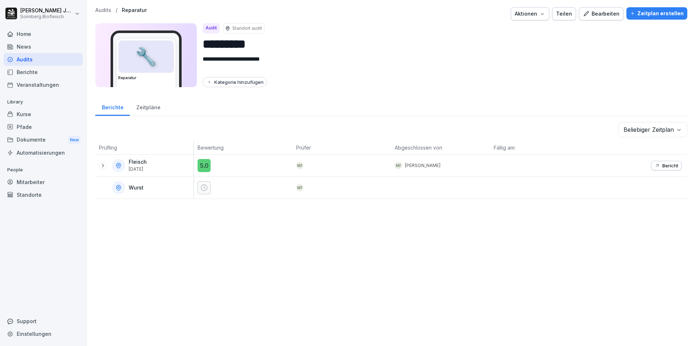
click at [154, 107] on div "Zeitpläne" at bounding box center [148, 106] width 37 height 18
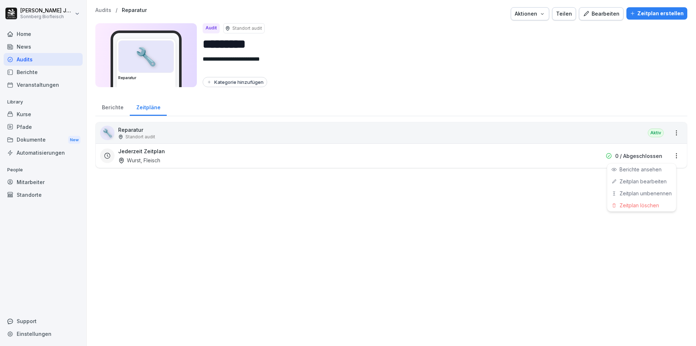
click at [669, 154] on html "**********" at bounding box center [348, 173] width 696 height 346
click at [0, 0] on link "Zeitplan bearbeiten" at bounding box center [0, 0] width 0 height 0
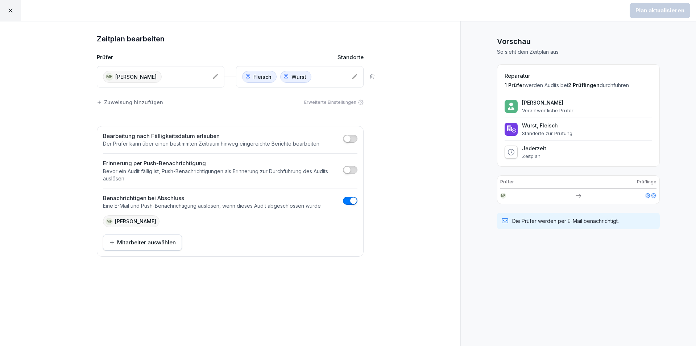
click at [215, 77] on icon at bounding box center [215, 76] width 5 height 5
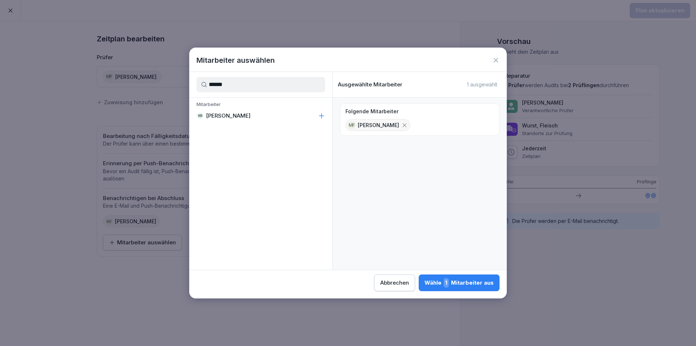
click at [321, 116] on icon at bounding box center [321, 115] width 7 height 7
click at [277, 84] on input "******" at bounding box center [261, 84] width 129 height 15
type input "*"
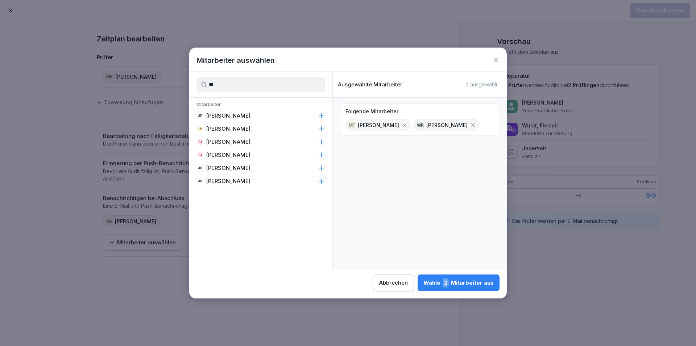
type input "*"
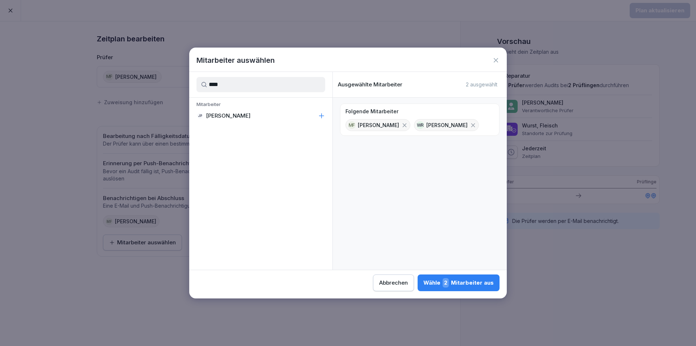
type input "****"
click at [321, 113] on icon at bounding box center [321, 115] width 7 height 7
click at [475, 283] on div "Wähle 3 Mitarbeiter aus" at bounding box center [459, 282] width 70 height 9
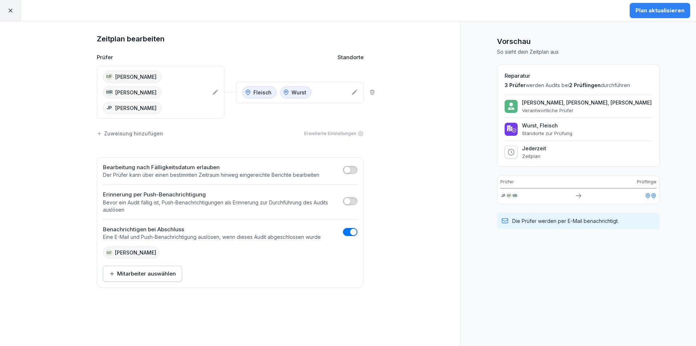
click at [653, 9] on div "Plan aktualisieren" at bounding box center [660, 11] width 49 height 8
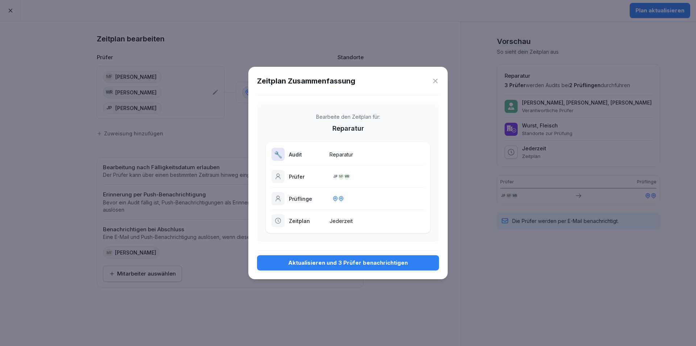
click at [387, 262] on div "Aktualisieren und 3 Prüfer benachrichtigen" at bounding box center [348, 263] width 170 height 8
